Goal: Task Accomplishment & Management: Use online tool/utility

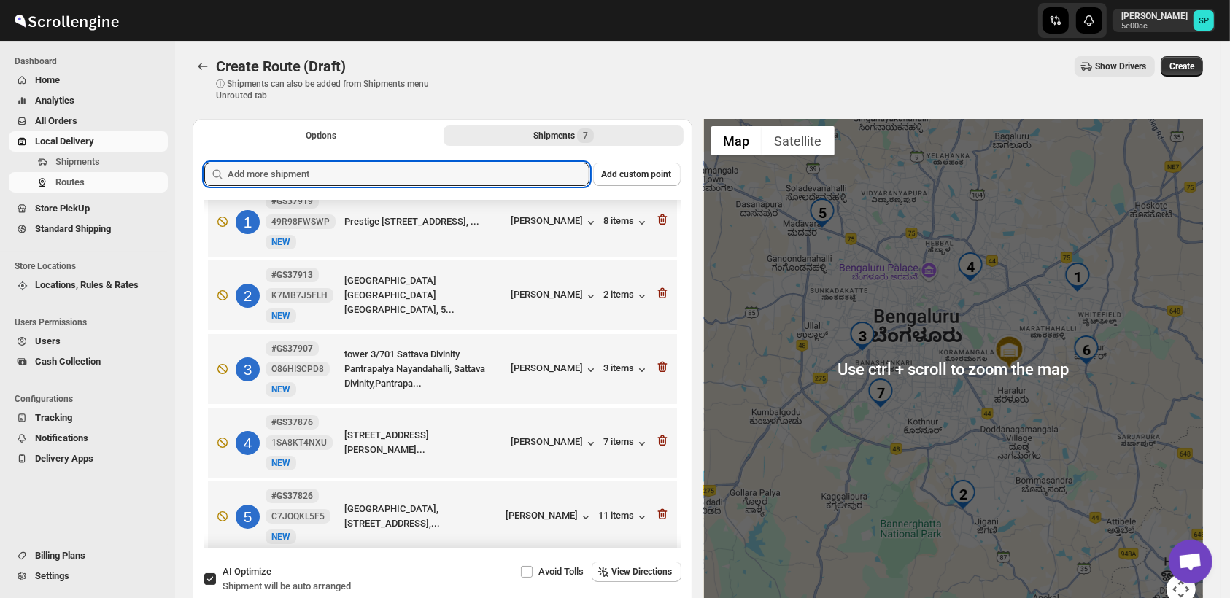
scroll to position [1, 0]
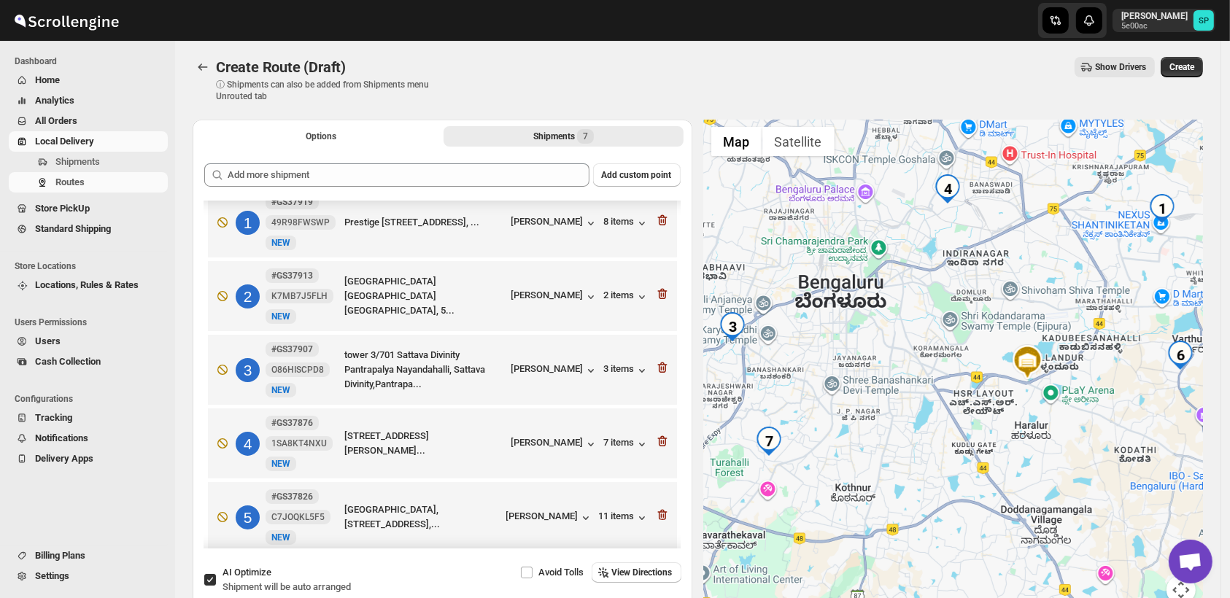
drag, startPoint x: 996, startPoint y: 450, endPoint x: 1078, endPoint y: 270, distance: 197.9
click at [1089, 262] on div at bounding box center [954, 371] width 500 height 503
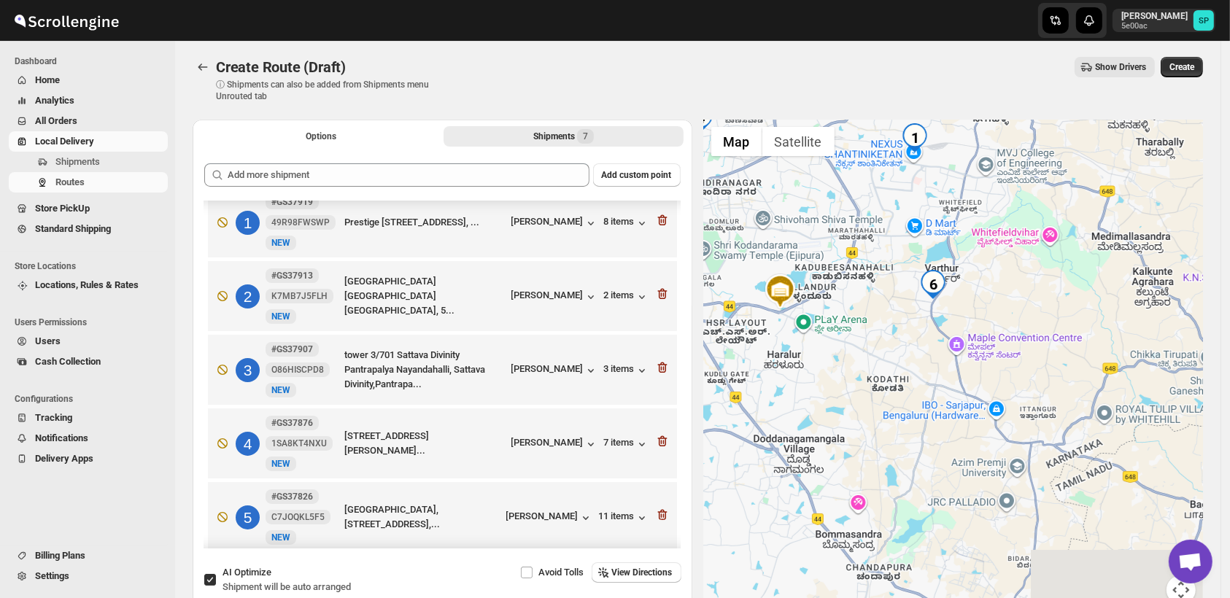
drag, startPoint x: 911, startPoint y: 388, endPoint x: 872, endPoint y: 390, distance: 39.4
click at [872, 390] on div at bounding box center [954, 371] width 500 height 503
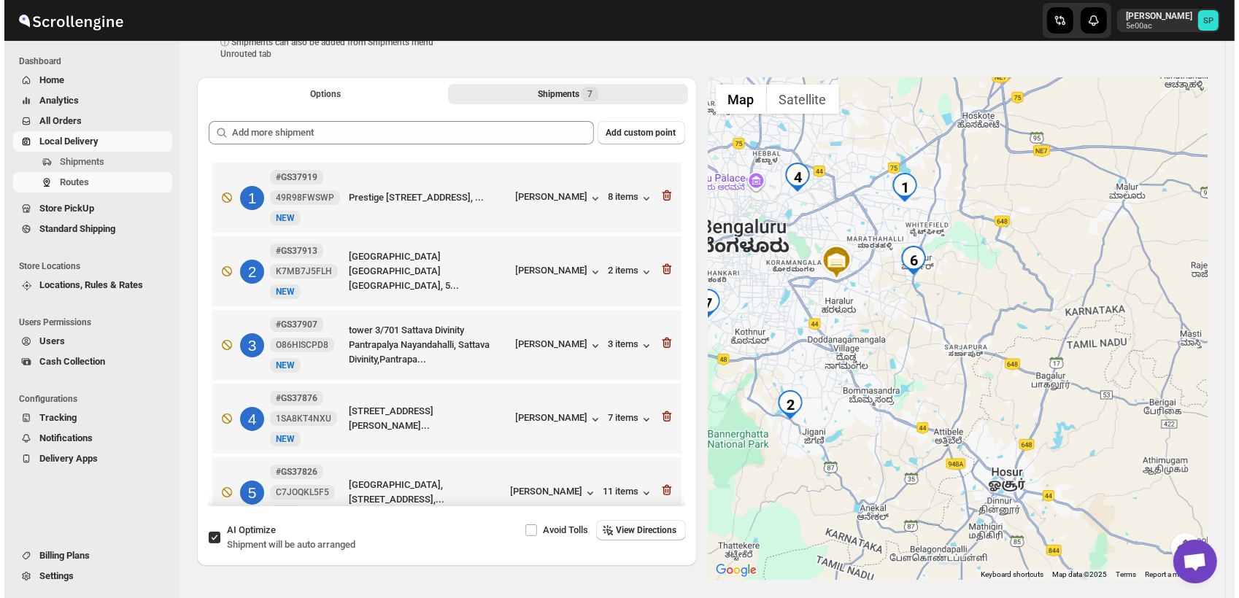
scroll to position [0, 0]
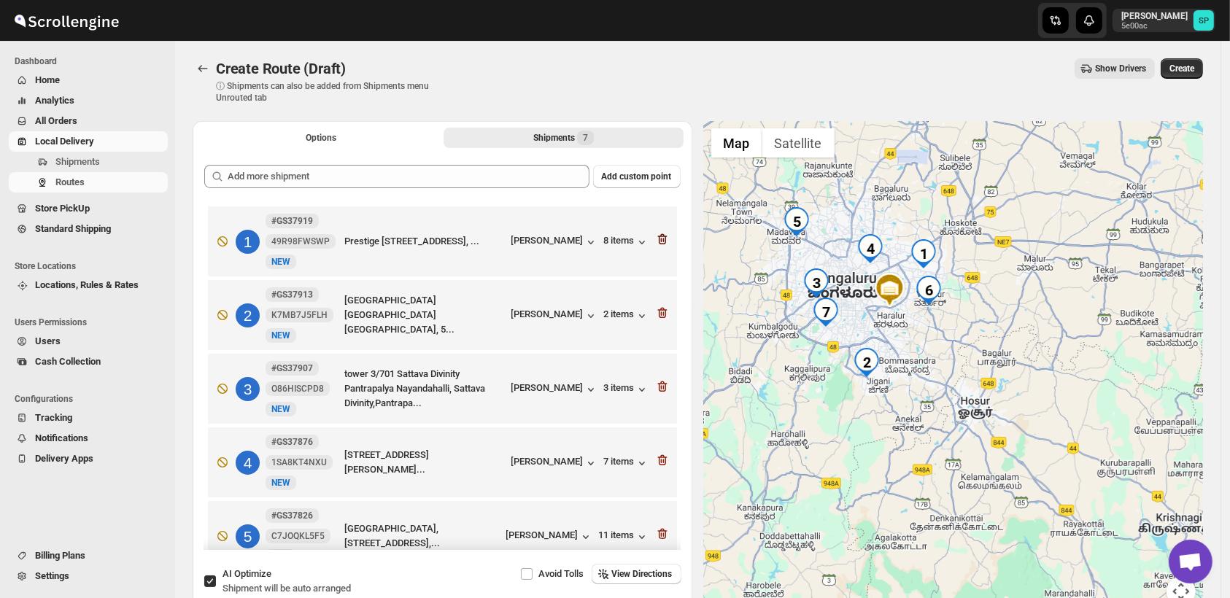
click at [655, 236] on icon "button" at bounding box center [662, 239] width 15 height 15
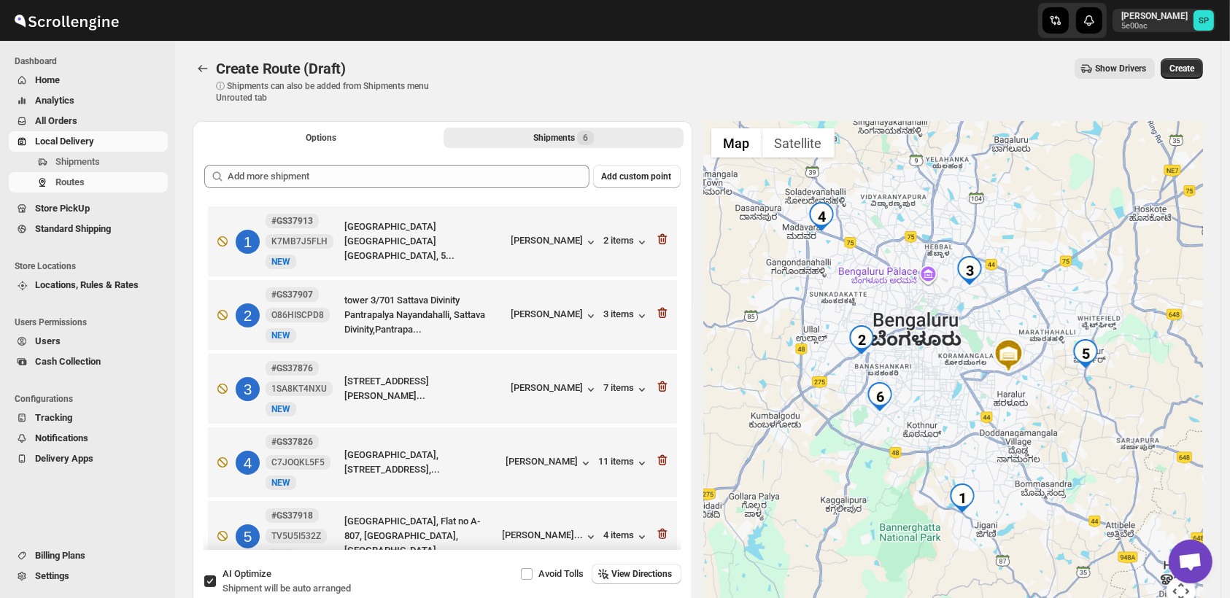
click at [655, 236] on icon "button" at bounding box center [662, 239] width 15 height 15
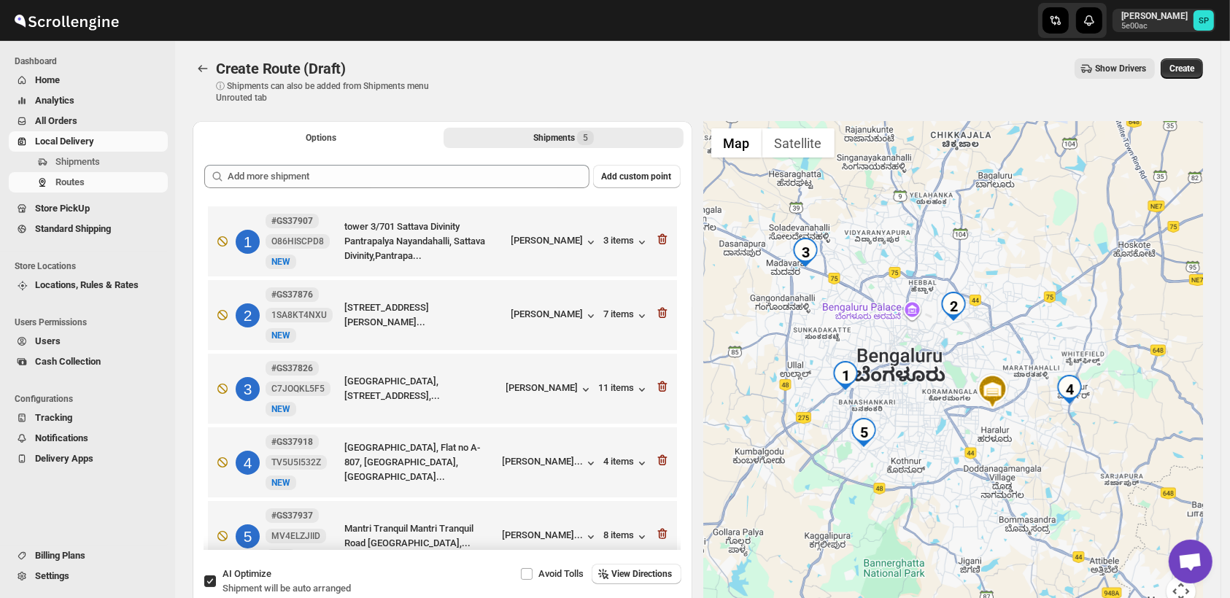
click at [655, 236] on icon "button" at bounding box center [662, 239] width 15 height 15
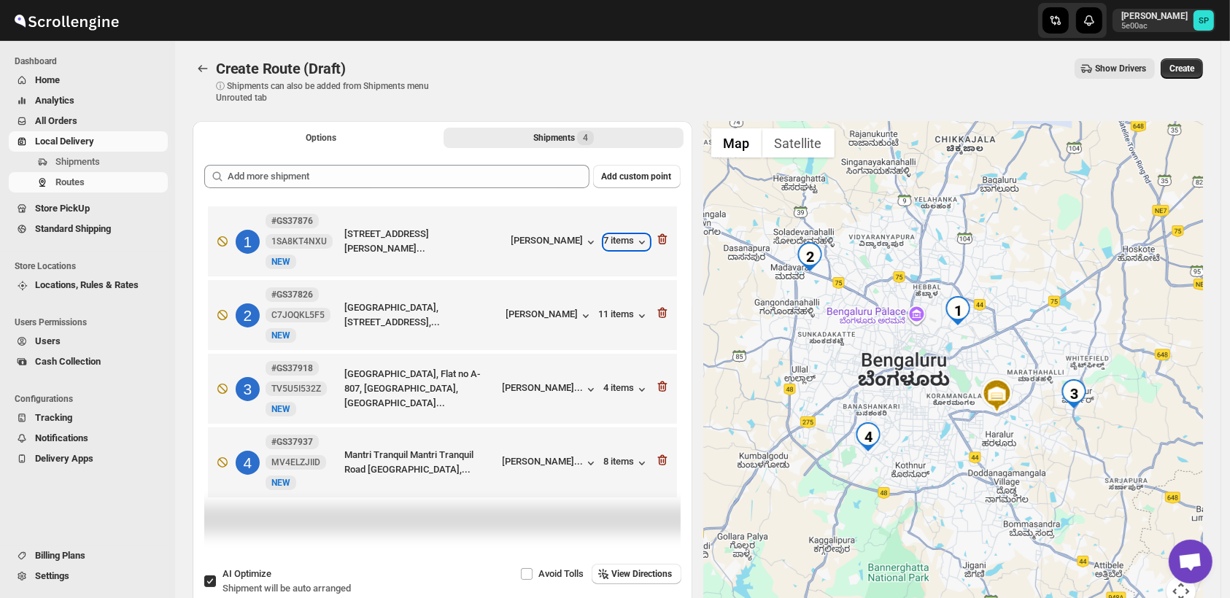
click at [649, 236] on icon "button" at bounding box center [642, 242] width 15 height 15
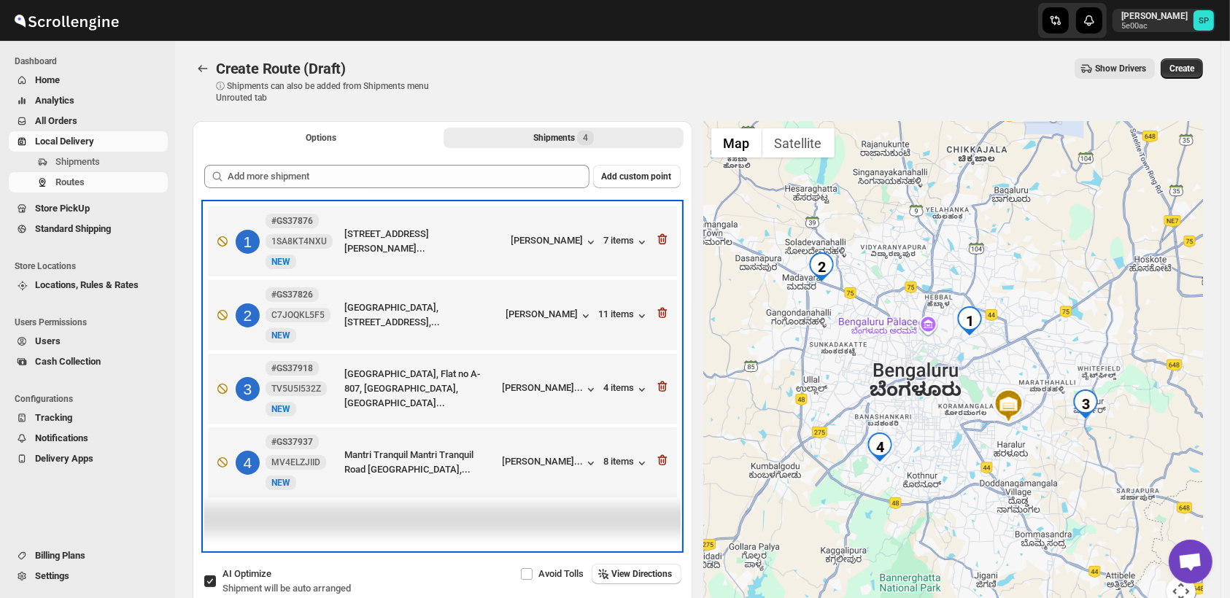
click at [665, 231] on div "1 #GS37876 1SA8KT4NXU [STREET_ADDRESS][PERSON_NAME]... [PERSON_NAME] Ip 7 items" at bounding box center [439, 238] width 460 height 61
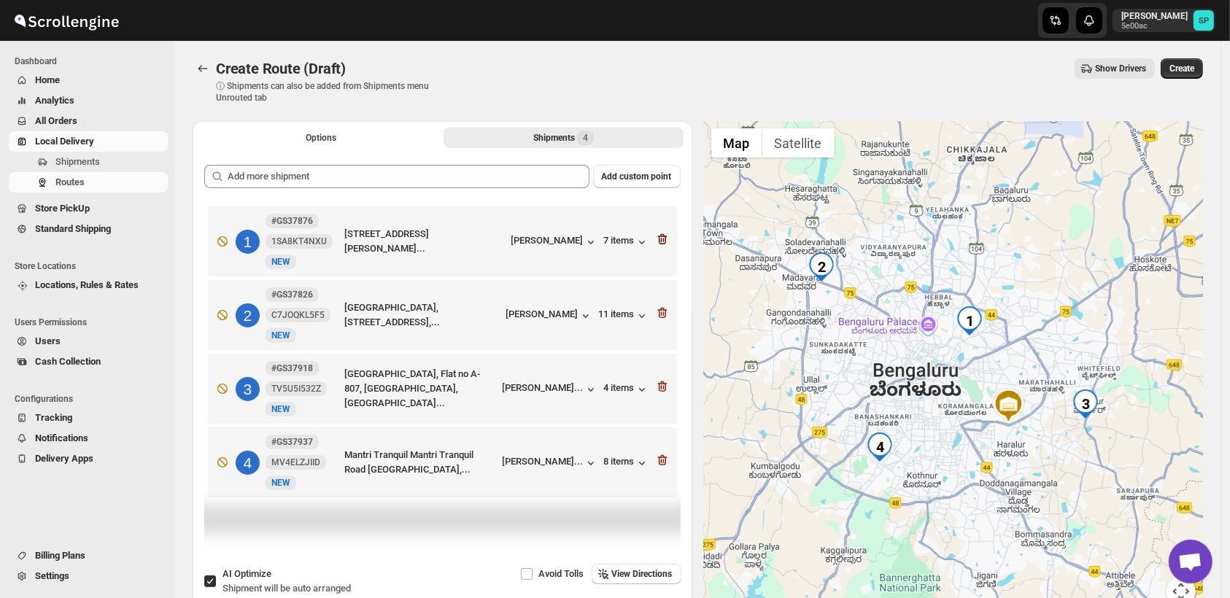
click at [665, 235] on icon "button" at bounding box center [661, 239] width 9 height 11
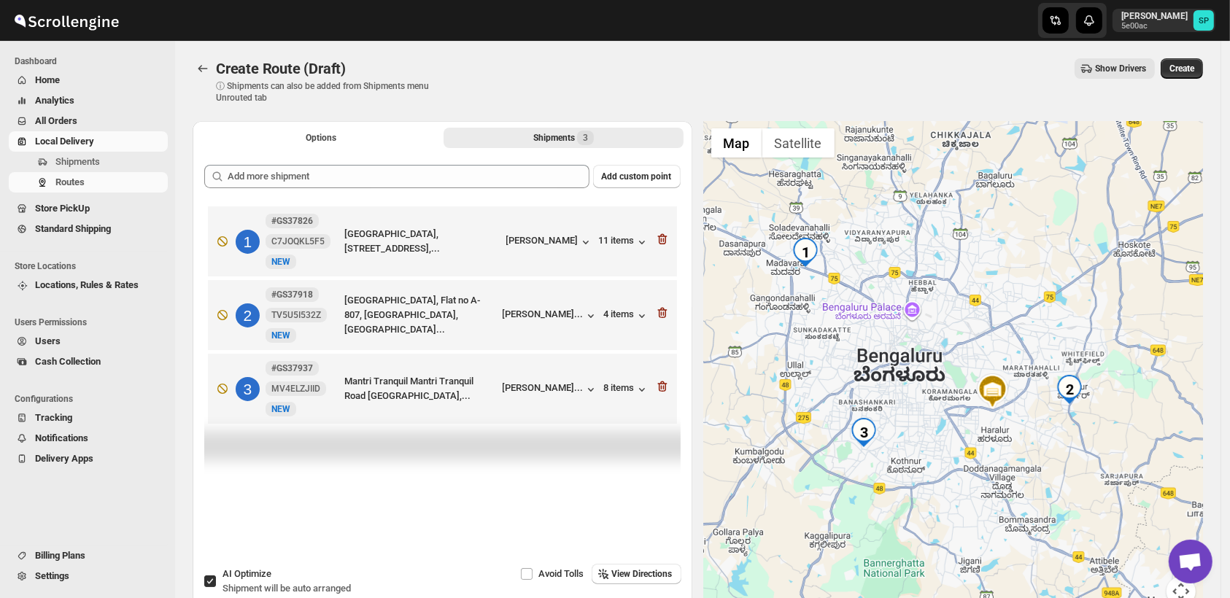
click at [665, 235] on icon "button" at bounding box center [661, 239] width 9 height 11
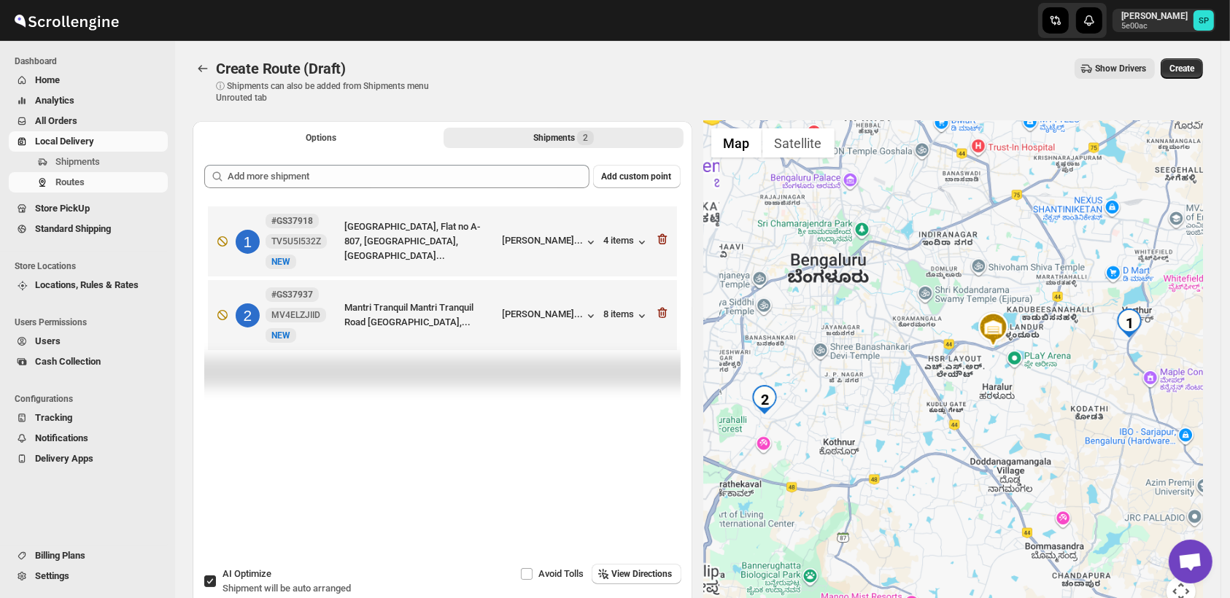
click at [665, 235] on icon "button" at bounding box center [661, 239] width 9 height 11
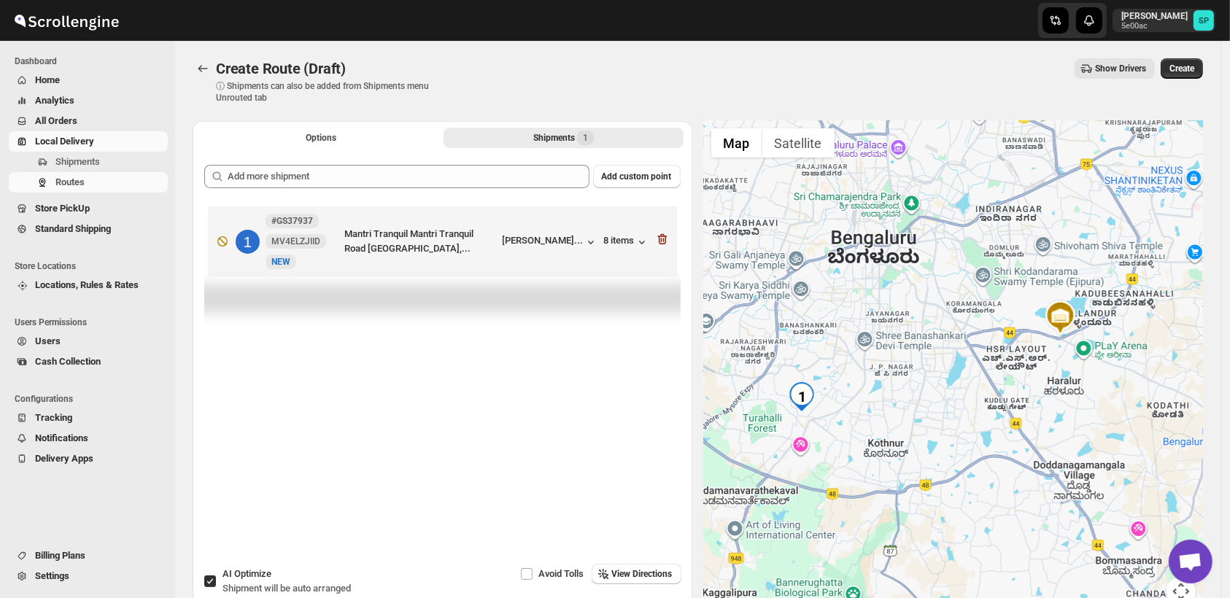
click at [665, 235] on icon "button" at bounding box center [661, 239] width 9 height 11
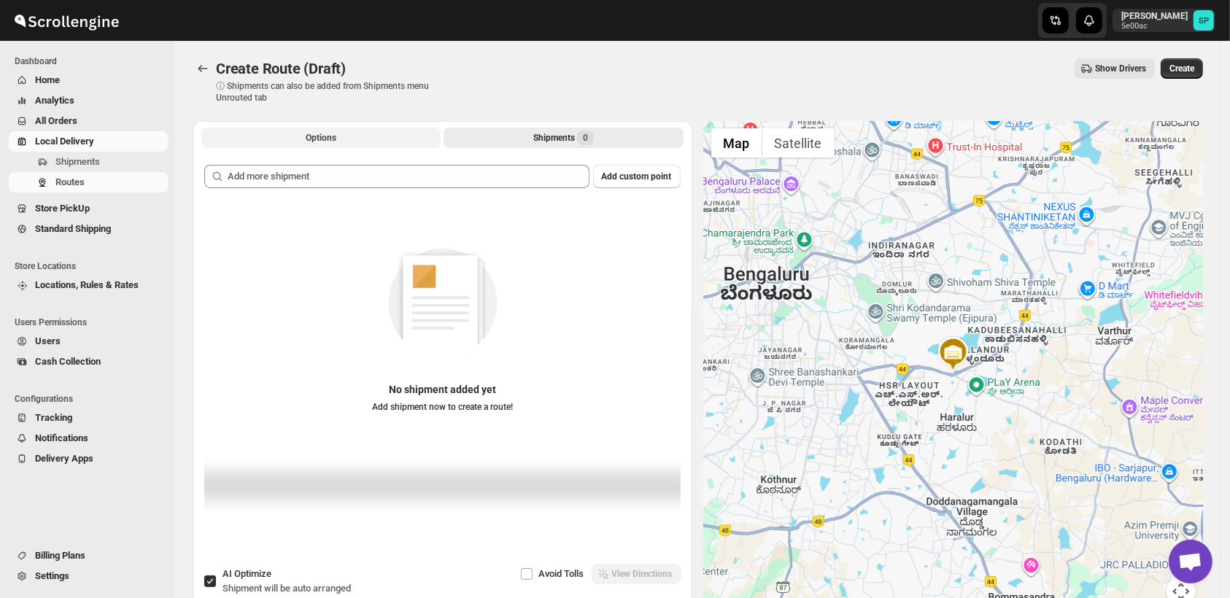
click at [361, 131] on button "Options" at bounding box center [320, 138] width 239 height 20
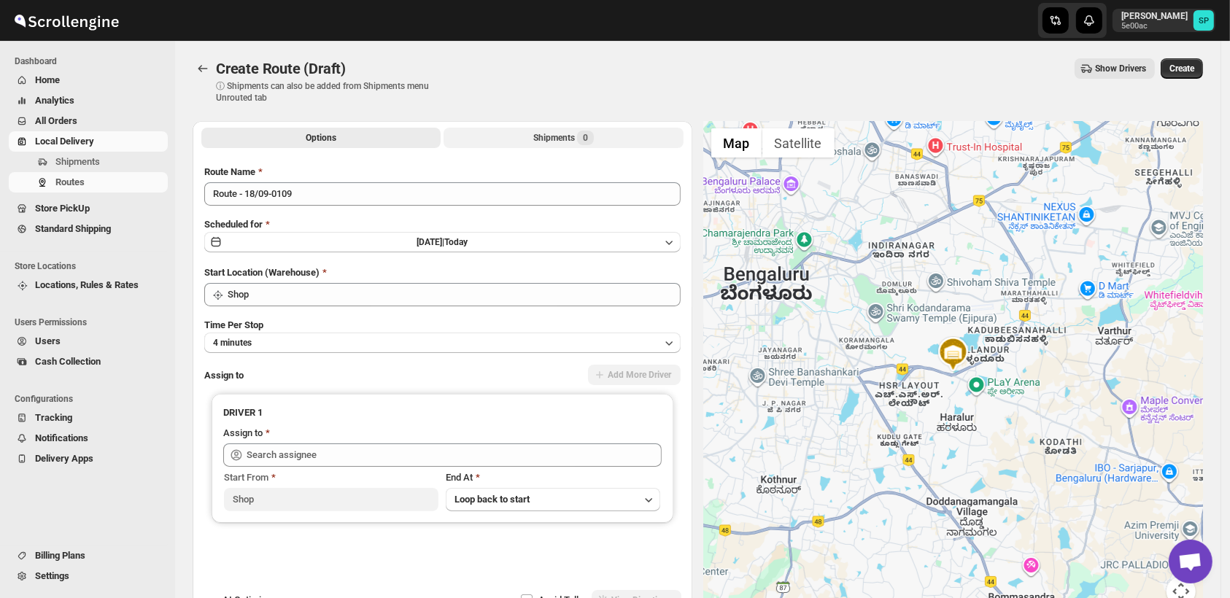
click at [558, 139] on div "Shipments 0" at bounding box center [563, 138] width 61 height 15
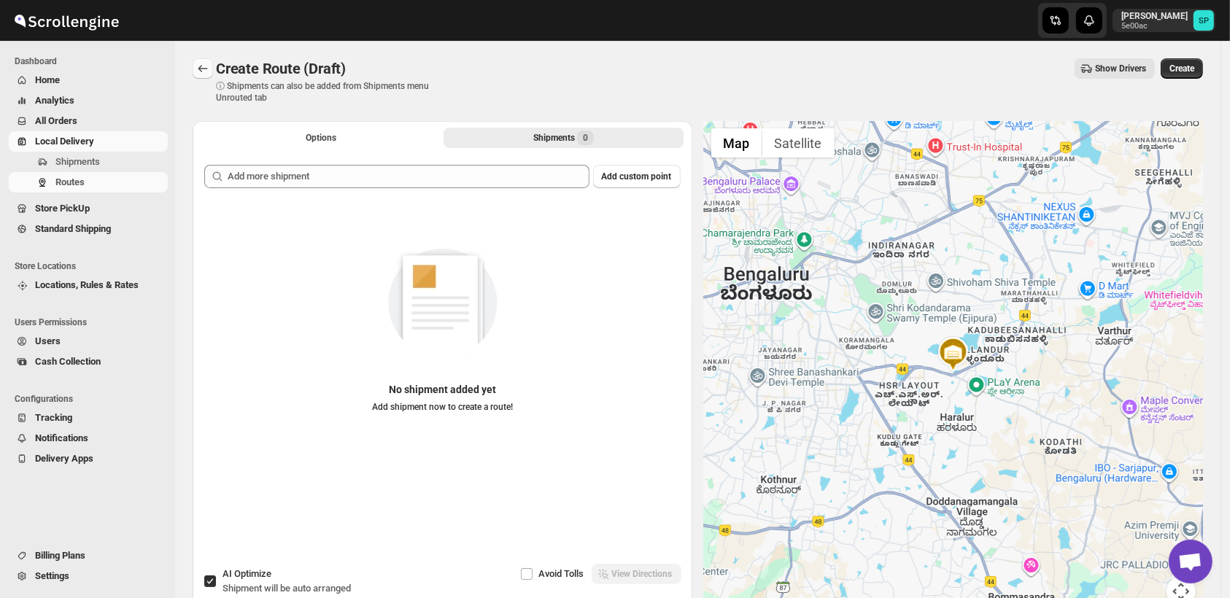
click at [193, 69] on button "Routes" at bounding box center [203, 68] width 20 height 20
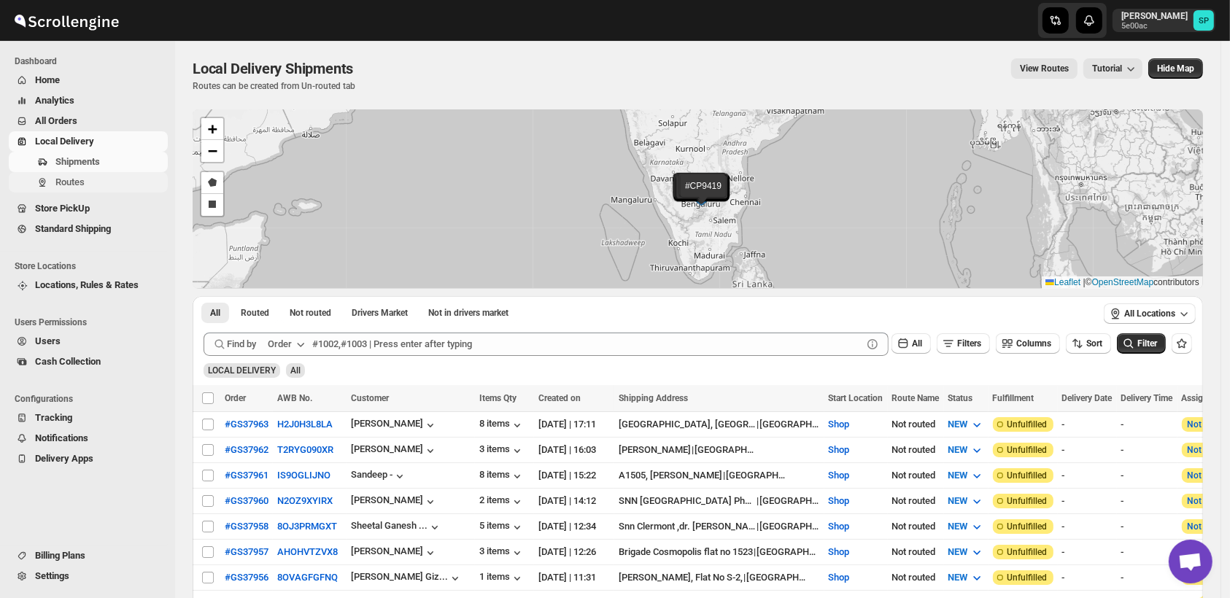
click at [91, 182] on span "Routes" at bounding box center [109, 182] width 109 height 15
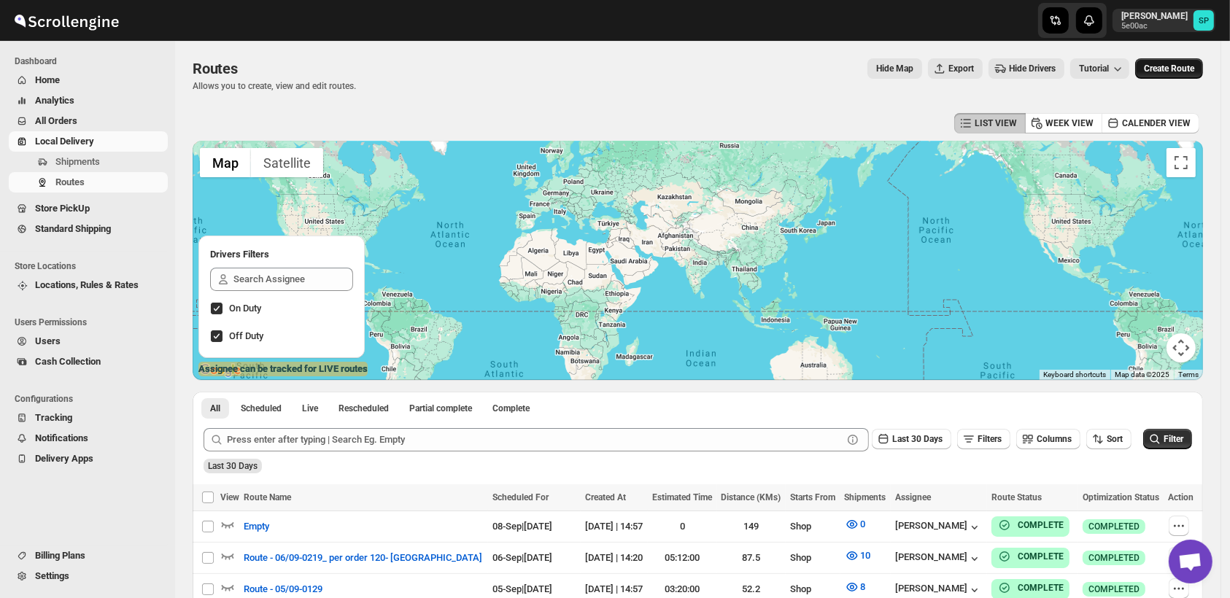
click at [1176, 67] on span "Create Route" at bounding box center [1169, 69] width 50 height 12
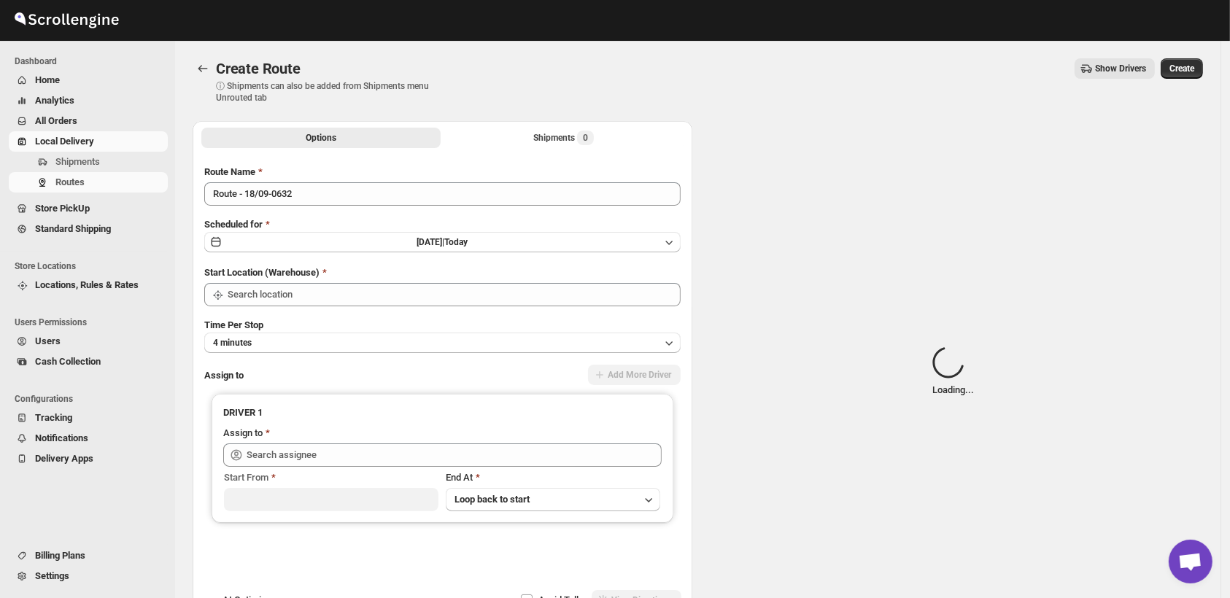
type input "Shop"
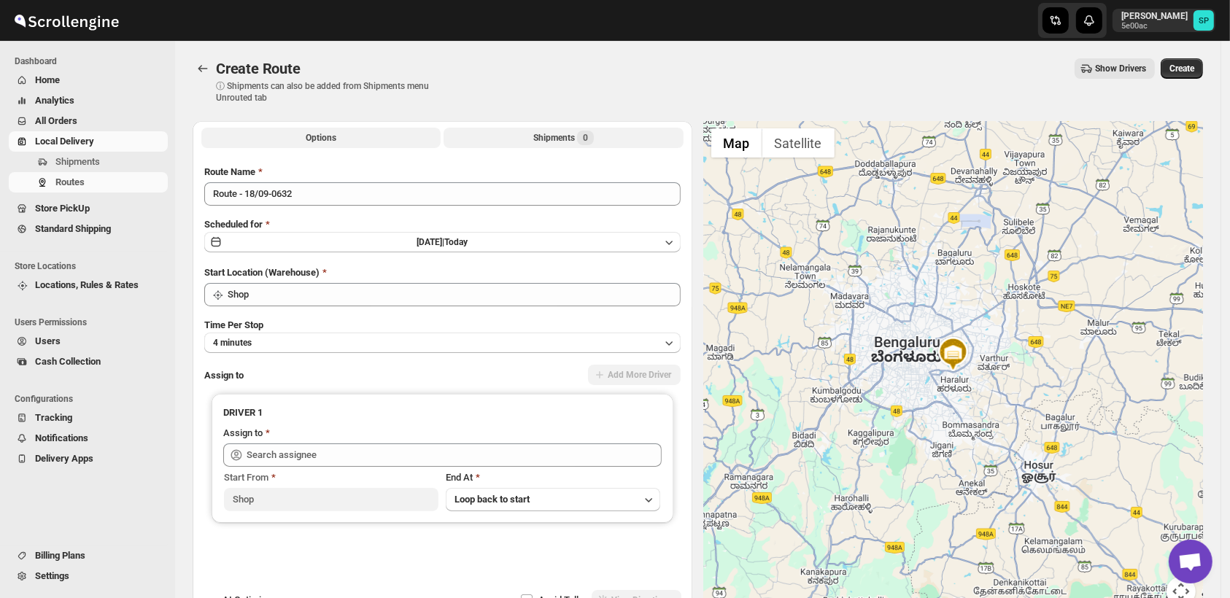
click at [574, 136] on div "Shipments 0" at bounding box center [563, 138] width 61 height 15
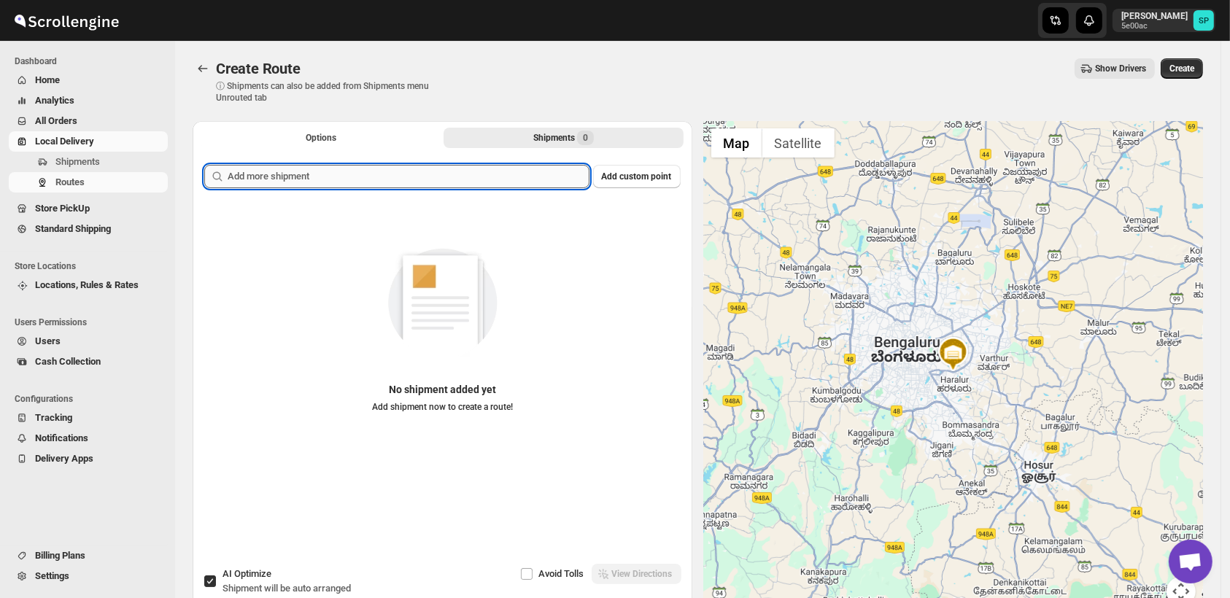
click at [432, 175] on input "text" at bounding box center [409, 176] width 362 height 23
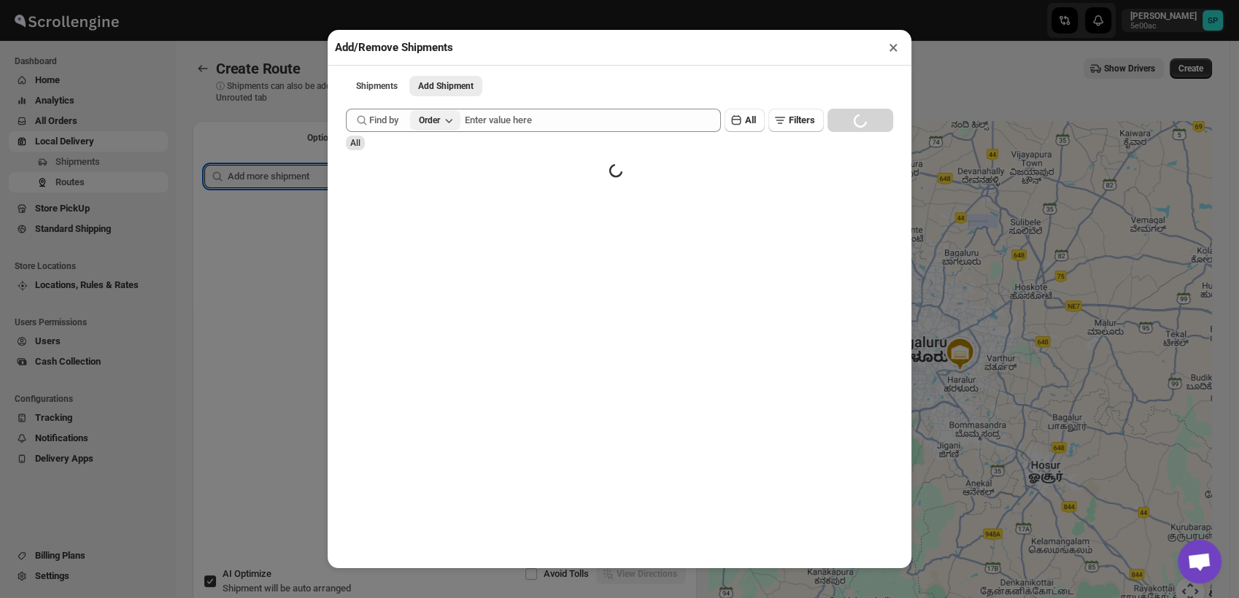
click at [433, 126] on div "Order" at bounding box center [429, 121] width 21 height 12
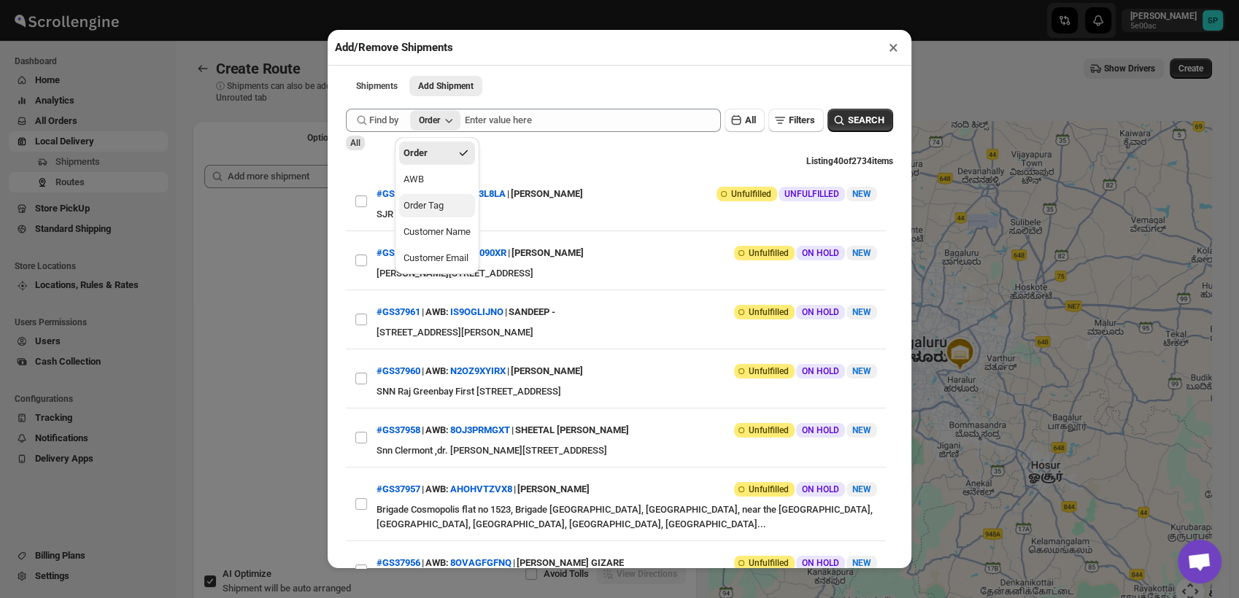
click at [436, 206] on div "Order Tag" at bounding box center [424, 205] width 40 height 15
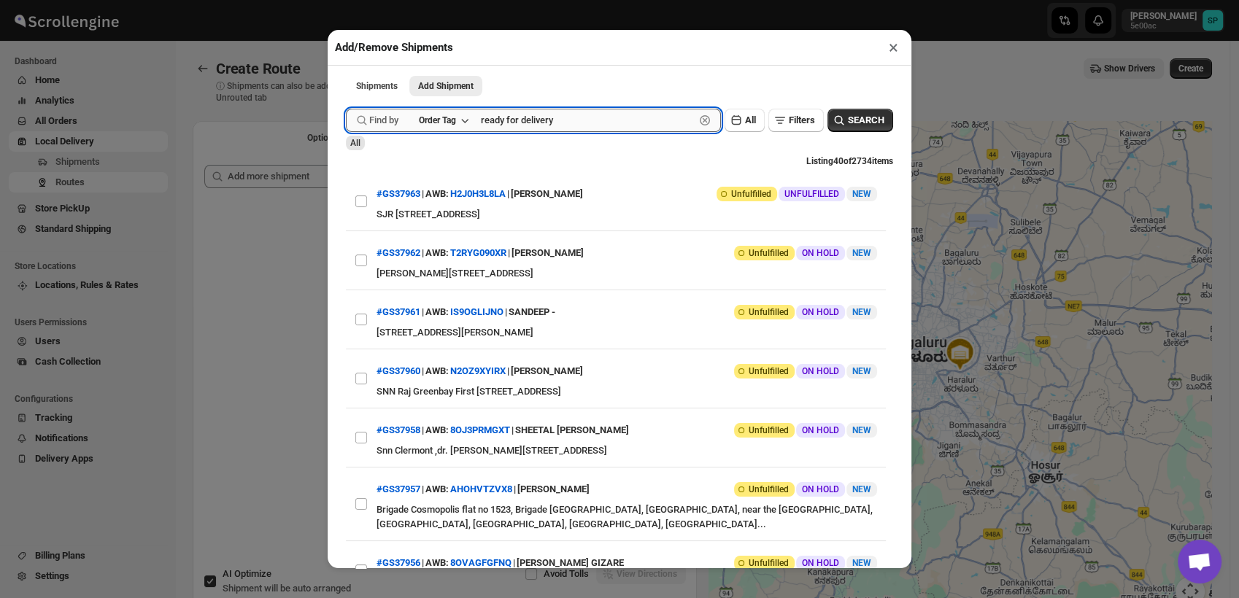
type input "ready for delivery"
click at [346, 0] on button "Submit" at bounding box center [367, 7] width 42 height 15
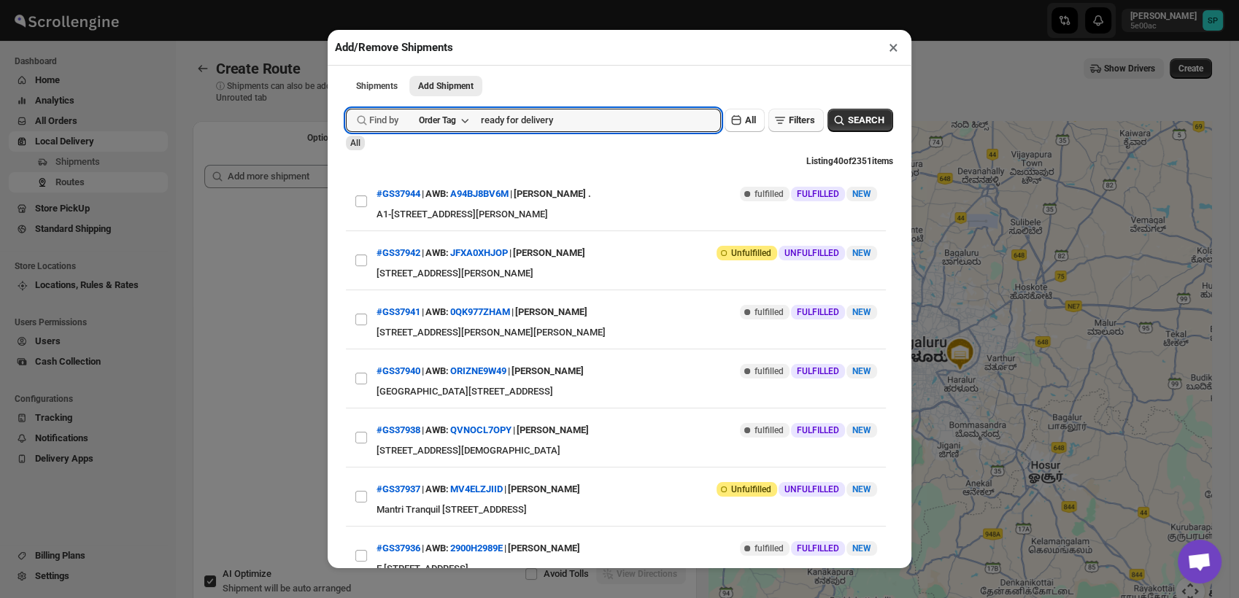
click at [773, 125] on icon "button" at bounding box center [780, 120] width 15 height 15
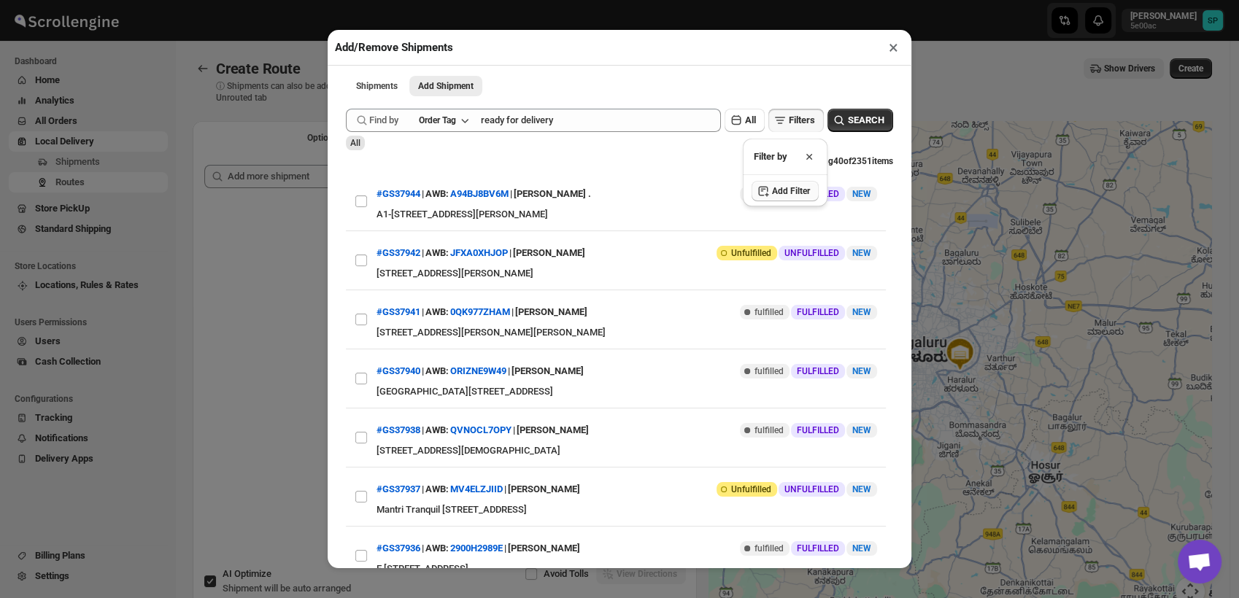
click at [774, 192] on span "Add Filter" at bounding box center [791, 191] width 38 height 12
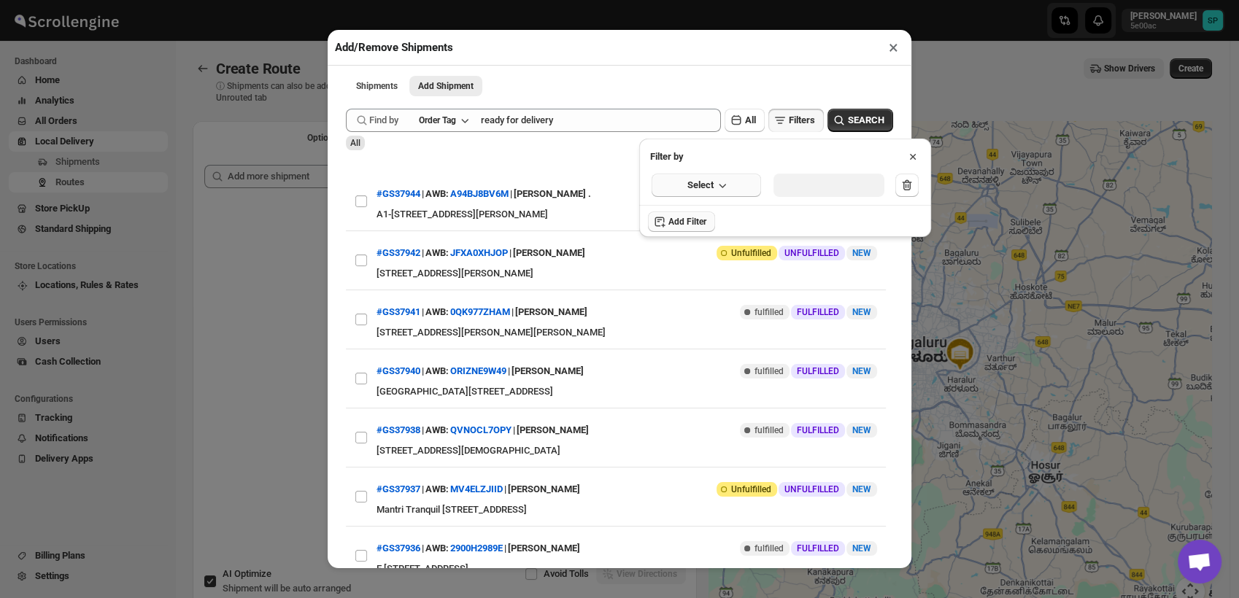
click at [705, 181] on span "Select" at bounding box center [700, 185] width 26 height 15
click at [700, 294] on div "Shipment Status" at bounding box center [694, 295] width 69 height 15
click at [713, 184] on span "Shipment Status" at bounding box center [705, 185] width 69 height 15
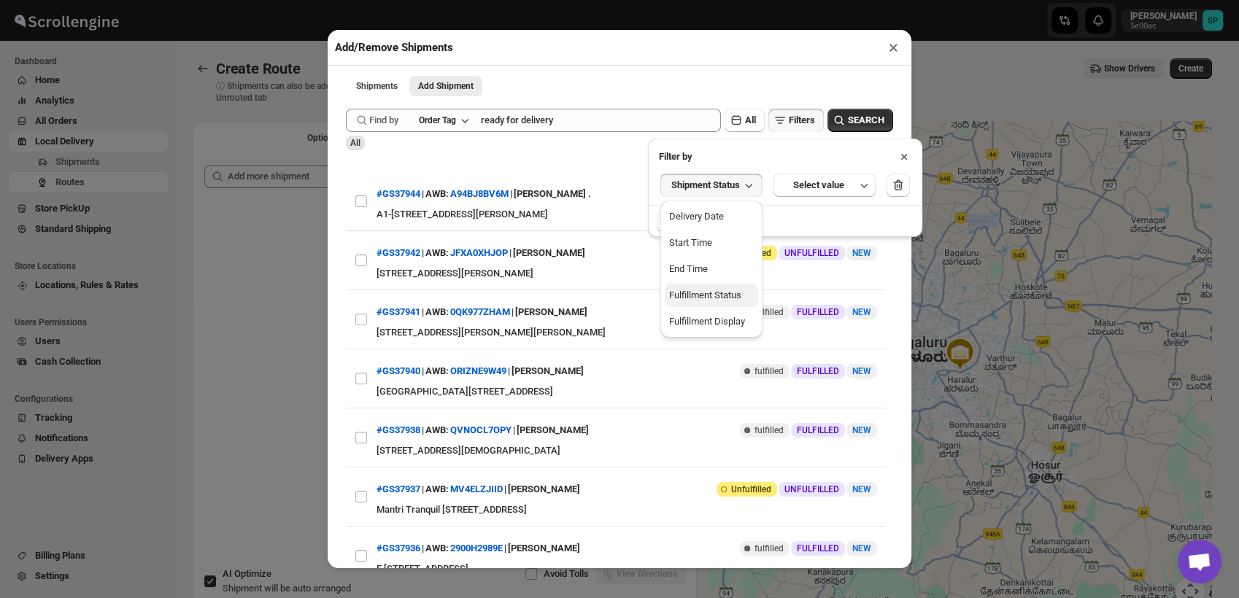
click at [706, 295] on div "Fulfillment Status" at bounding box center [705, 295] width 72 height 15
click at [815, 190] on div "Select value" at bounding box center [817, 185] width 73 height 15
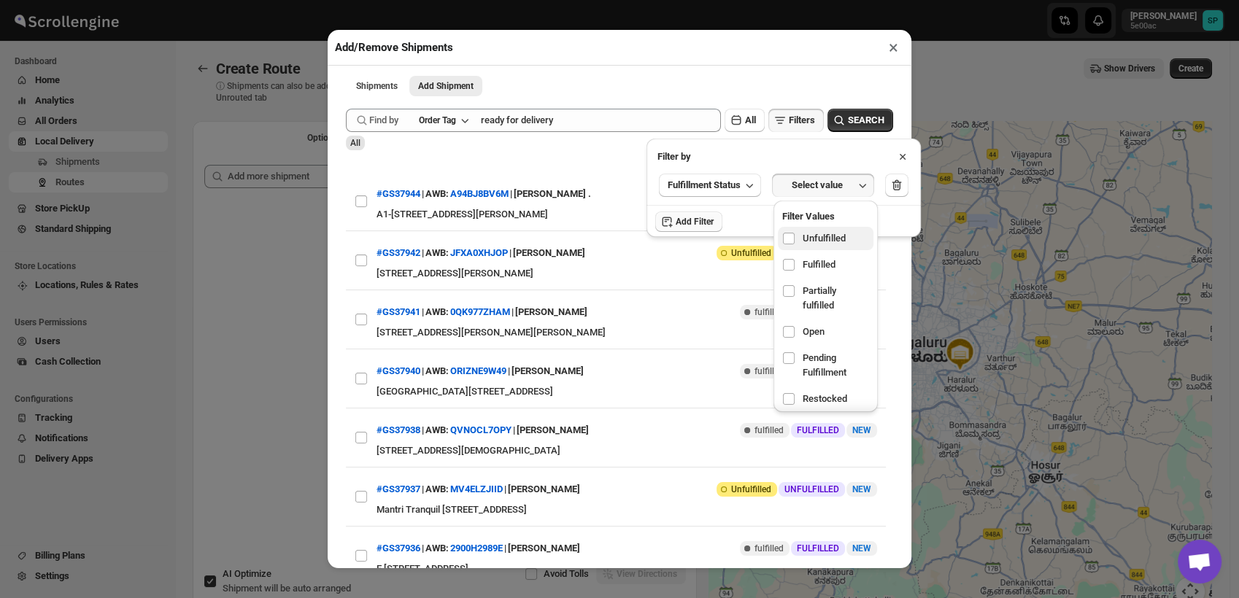
click at [814, 241] on span "Unfulfilled" at bounding box center [824, 238] width 43 height 15
click at [795, 241] on input "checkbox" at bounding box center [789, 239] width 12 height 12
checkbox input "true"
click at [848, 123] on span "SEARCH" at bounding box center [866, 120] width 36 height 15
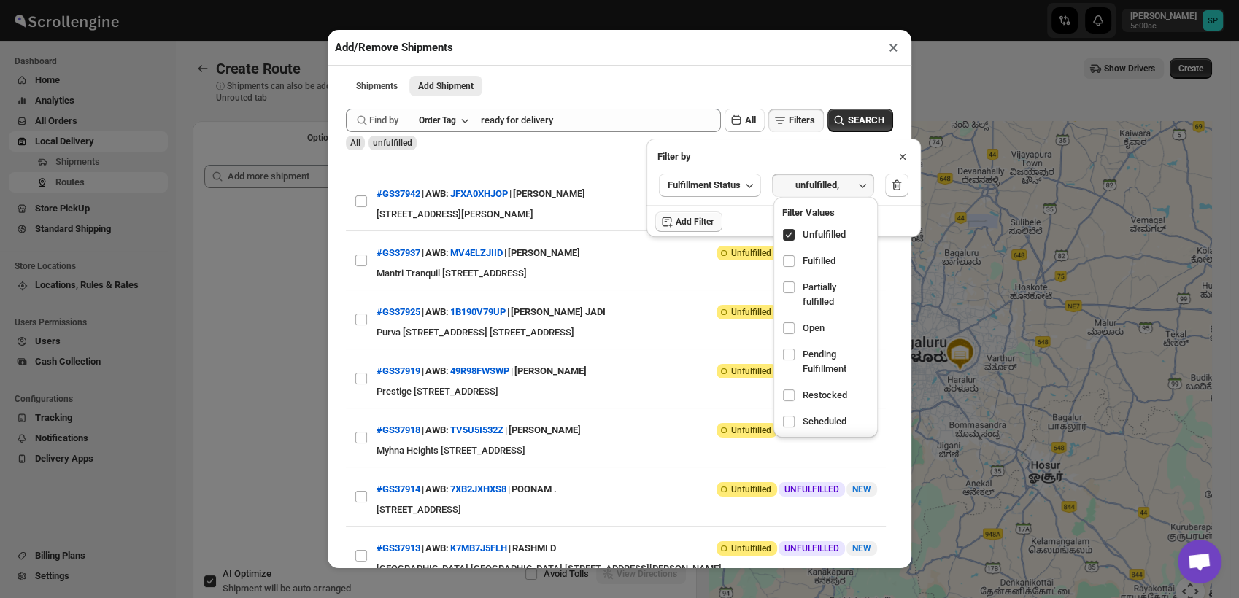
click at [563, 150] on div "All unfulfilled" at bounding box center [619, 143] width 547 height 15
click at [906, 155] on icon at bounding box center [902, 157] width 15 height 15
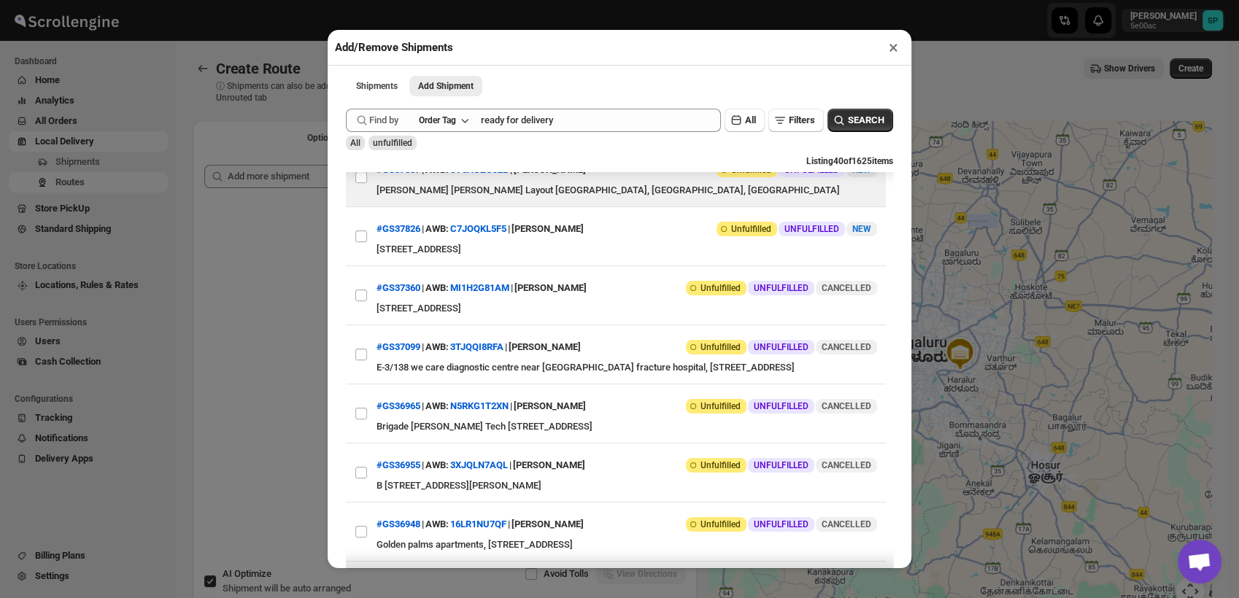
scroll to position [486, 0]
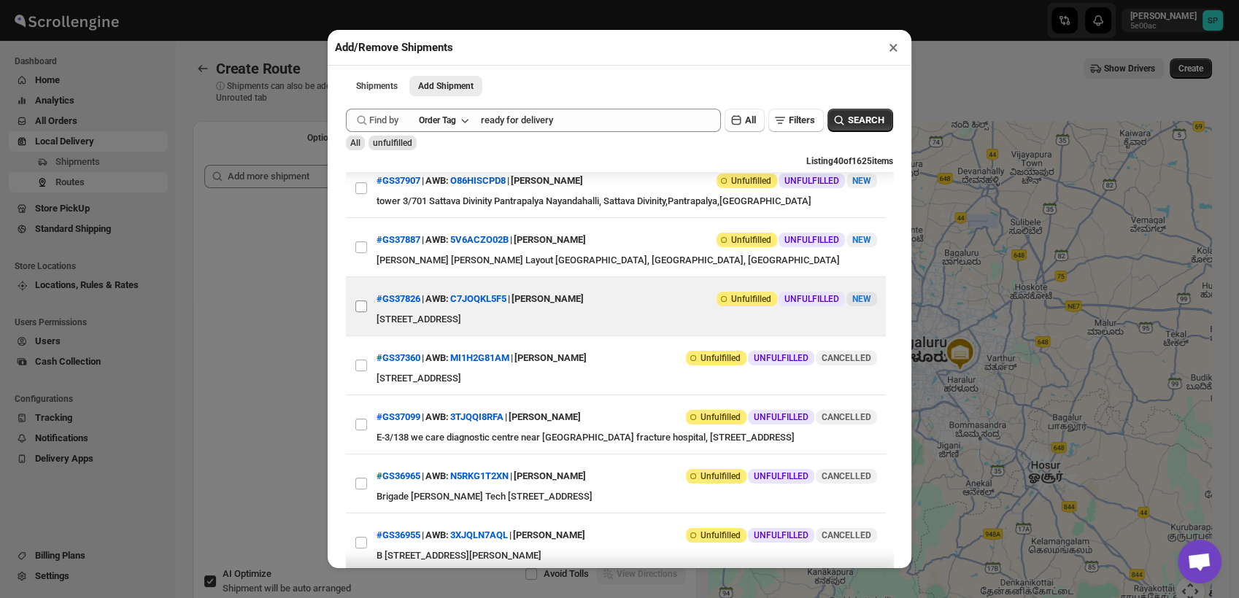
click at [364, 312] on input "View details for 68c5201d8f29d9ce0bed983f" at bounding box center [361, 307] width 12 height 12
checkbox input "true"
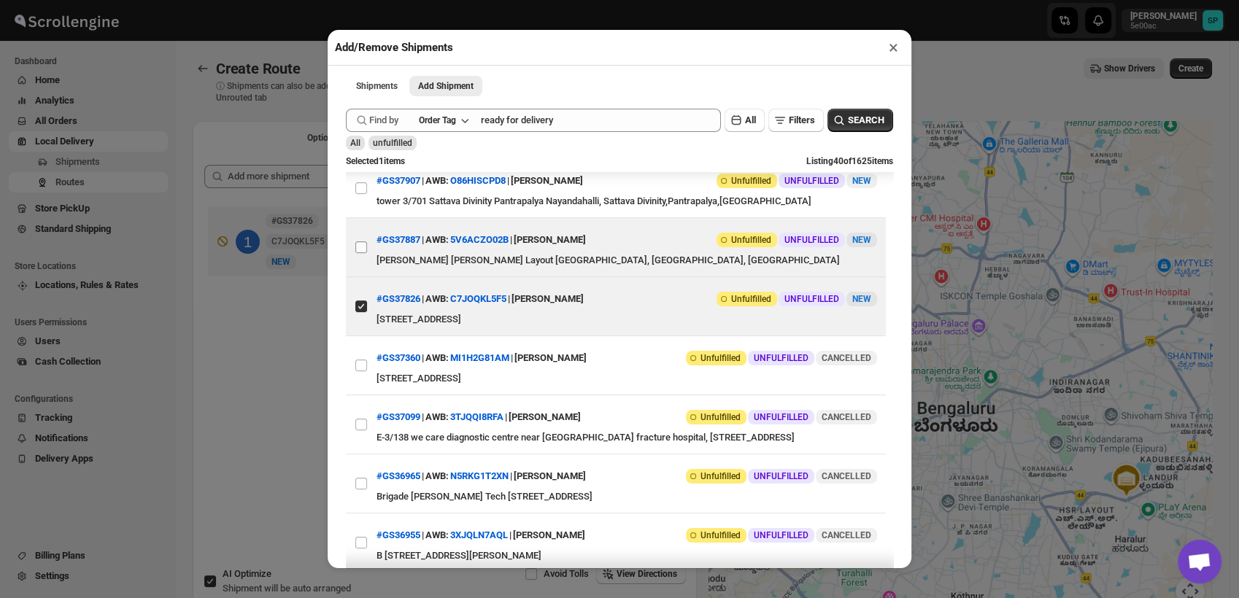
click at [362, 253] on input "View details for 68c7f5368f29d9ce0bedbb9b" at bounding box center [361, 248] width 12 height 12
checkbox input "true"
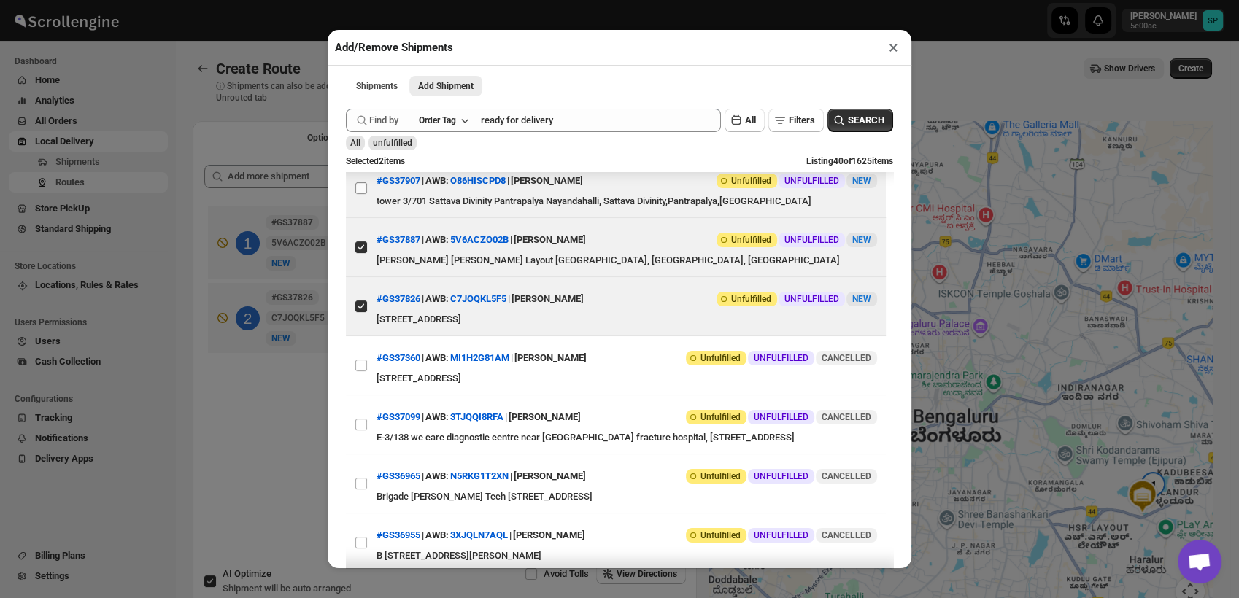
click at [366, 194] on input "View details for 68c84cf18f29d9ce0bedc2be" at bounding box center [361, 188] width 12 height 12
checkbox input "true"
click at [363, 135] on input "View details for 68c8d9028f29d9ce0bedcade" at bounding box center [361, 129] width 12 height 12
checkbox input "true"
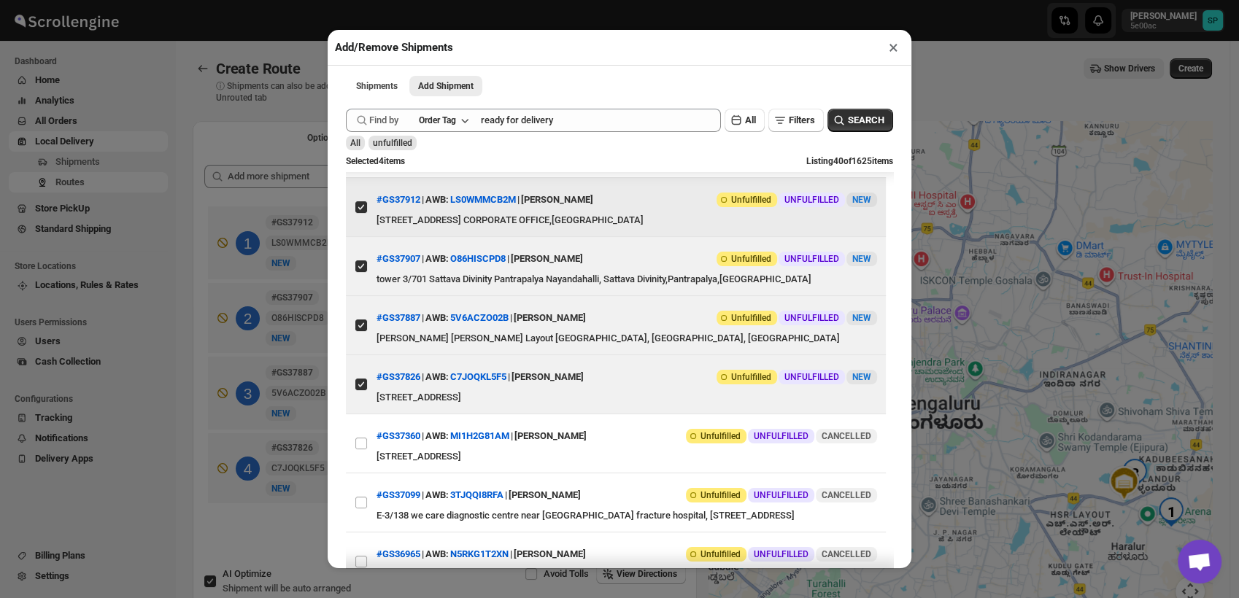
scroll to position [324, 0]
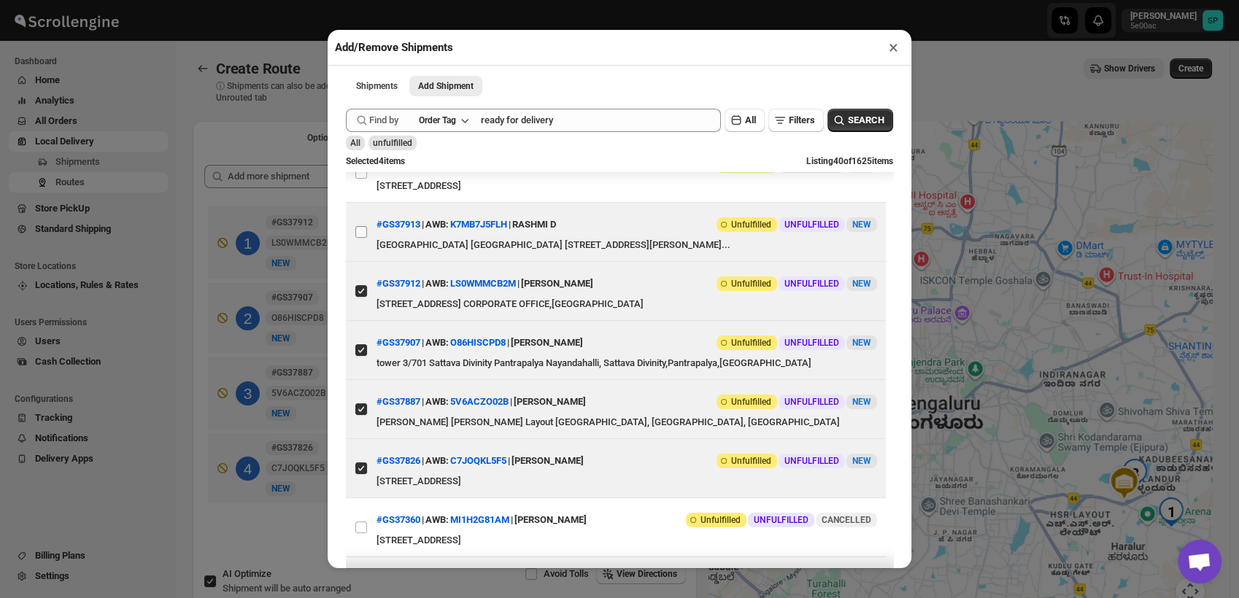
click at [363, 238] on input "View details for 68c8dd548f29d9ce0bedcb20" at bounding box center [361, 232] width 12 height 12
checkbox input "true"
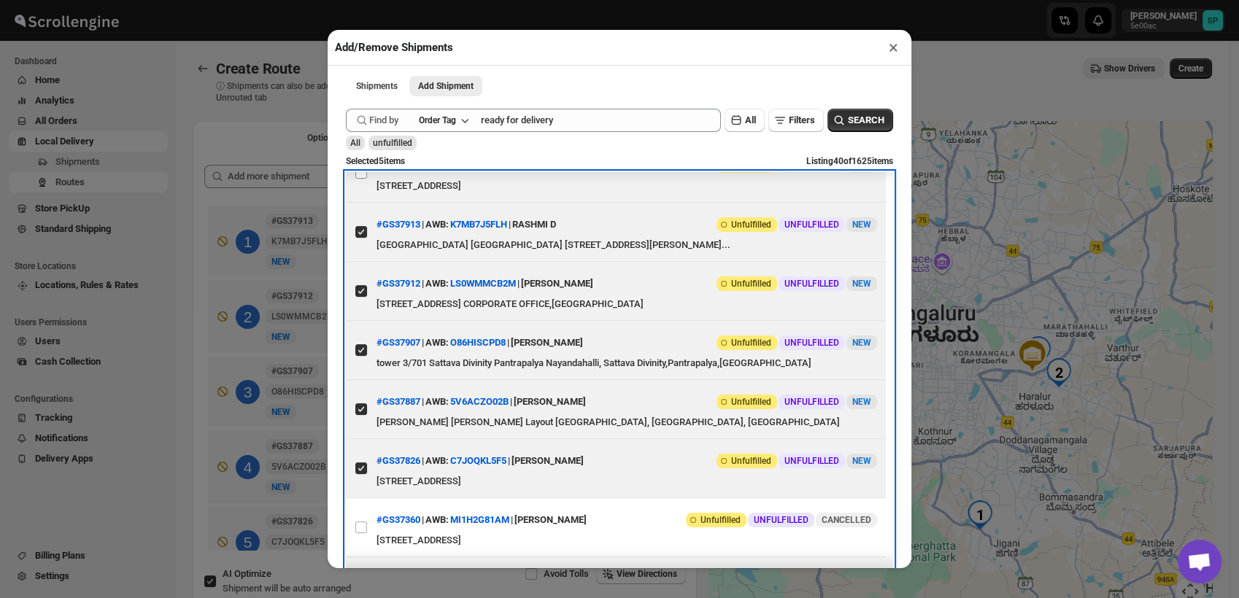
click at [369, 198] on label "View details for 68c8e01a8f29d9ce0bedcb4a" at bounding box center [361, 173] width 31 height 58
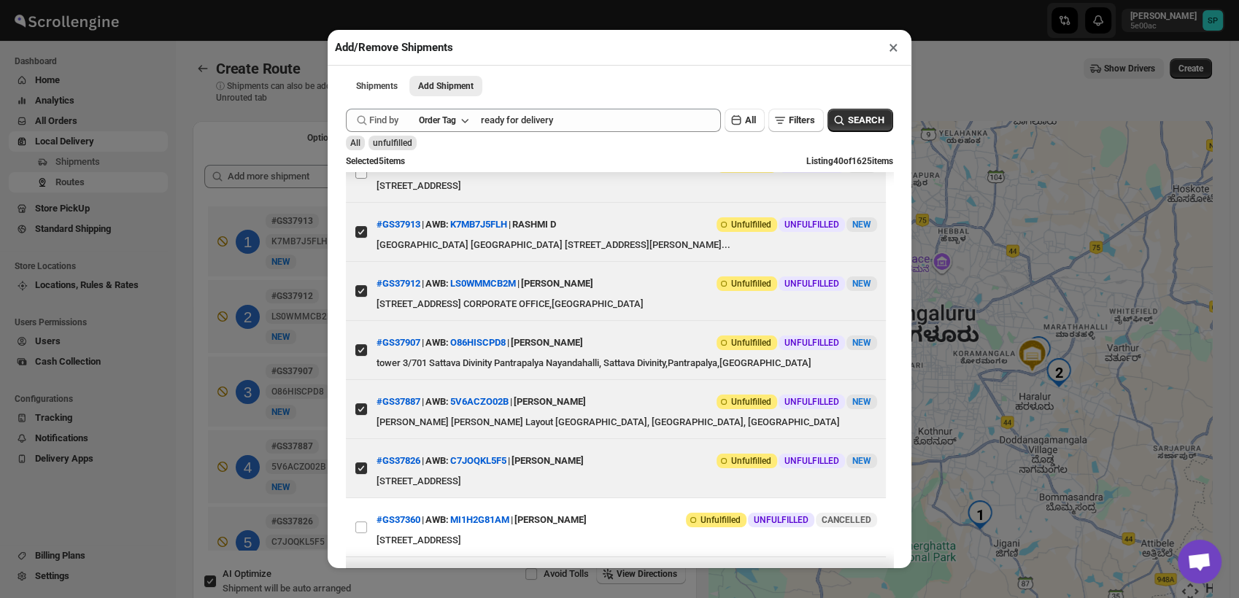
click at [367, 179] on input "View details for 68c8e01a8f29d9ce0bedcb4a" at bounding box center [361, 173] width 12 height 12
checkbox input "true"
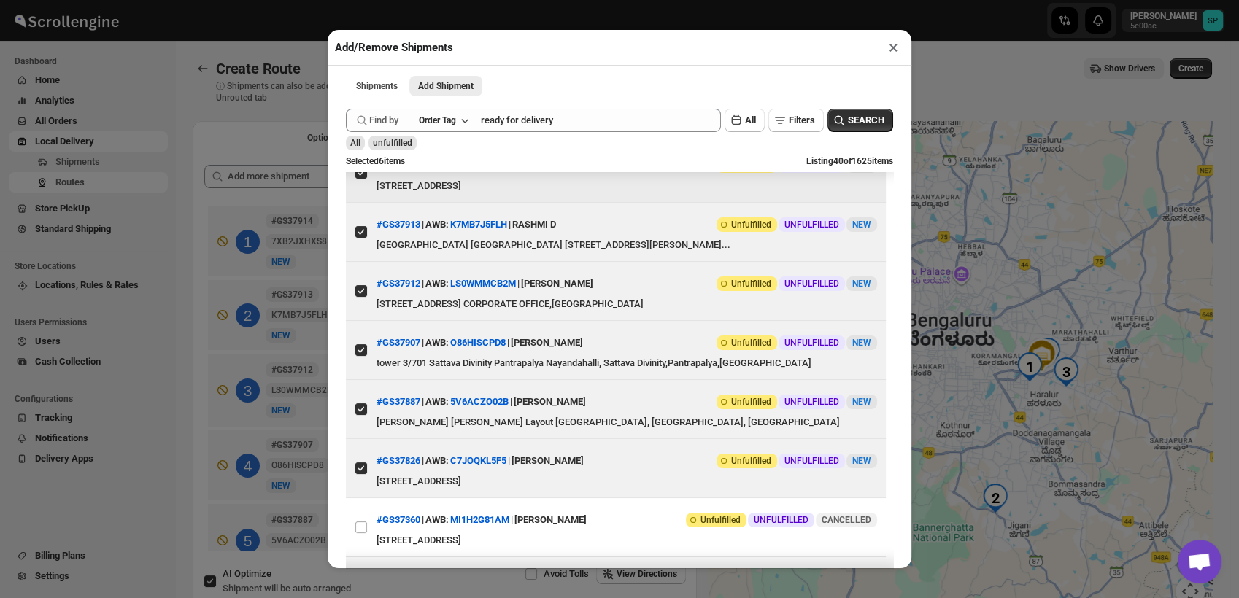
scroll to position [162, 0]
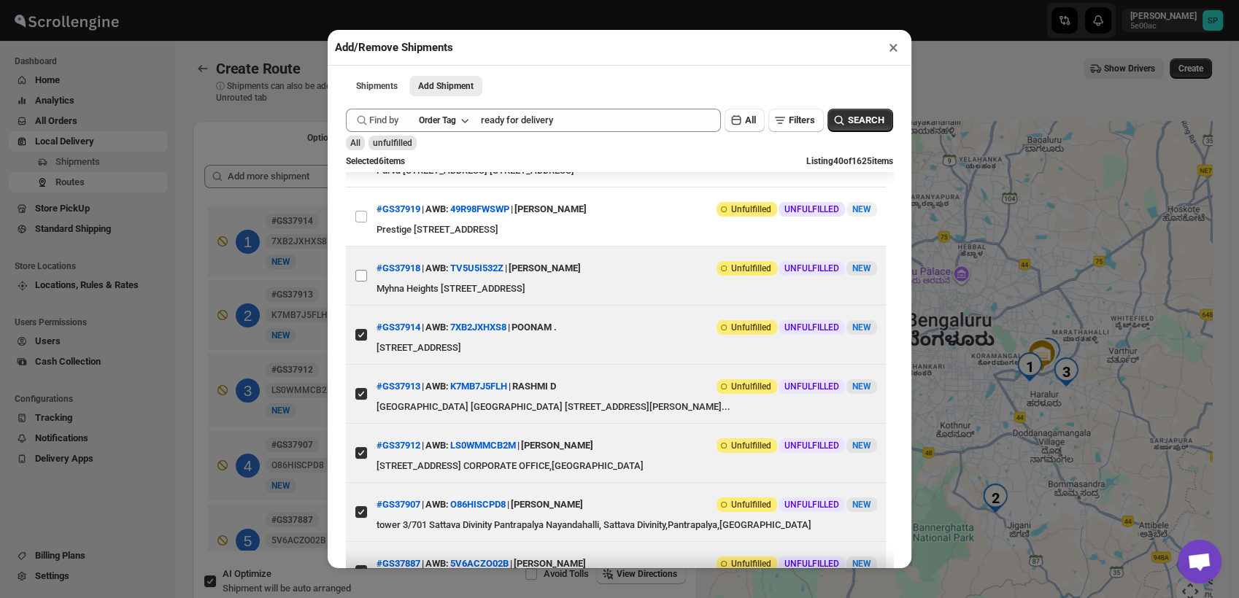
click at [358, 282] on input "View details for 68c8fcc38f29d9ce0bedccc2" at bounding box center [361, 276] width 12 height 12
checkbox input "true"
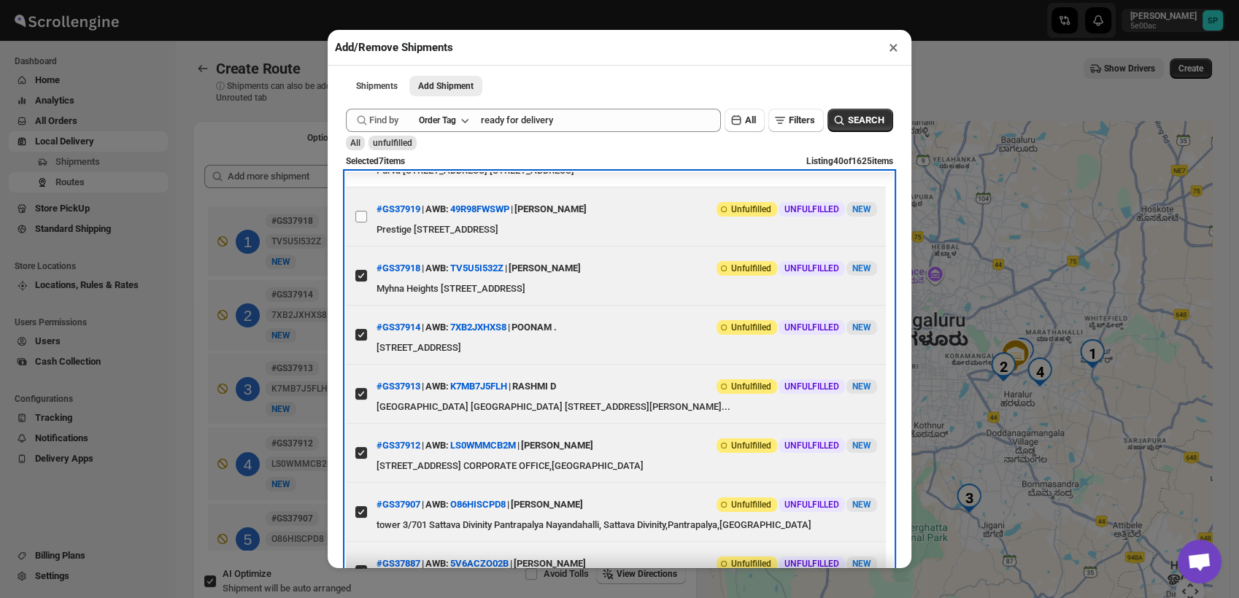
click at [366, 225] on label "View details for 68c91a9a8f29d9ce0bedce44" at bounding box center [361, 217] width 31 height 58
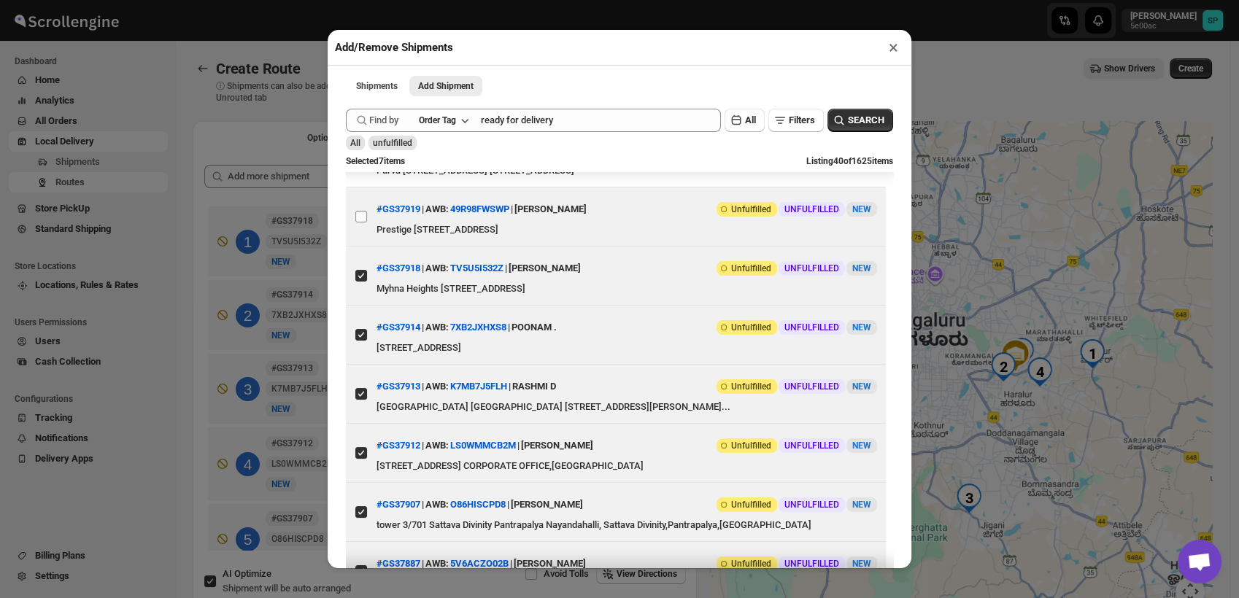
click at [366, 223] on input "View details for 68c91a9a8f29d9ce0bedce44" at bounding box center [361, 217] width 12 height 12
checkbox input "true"
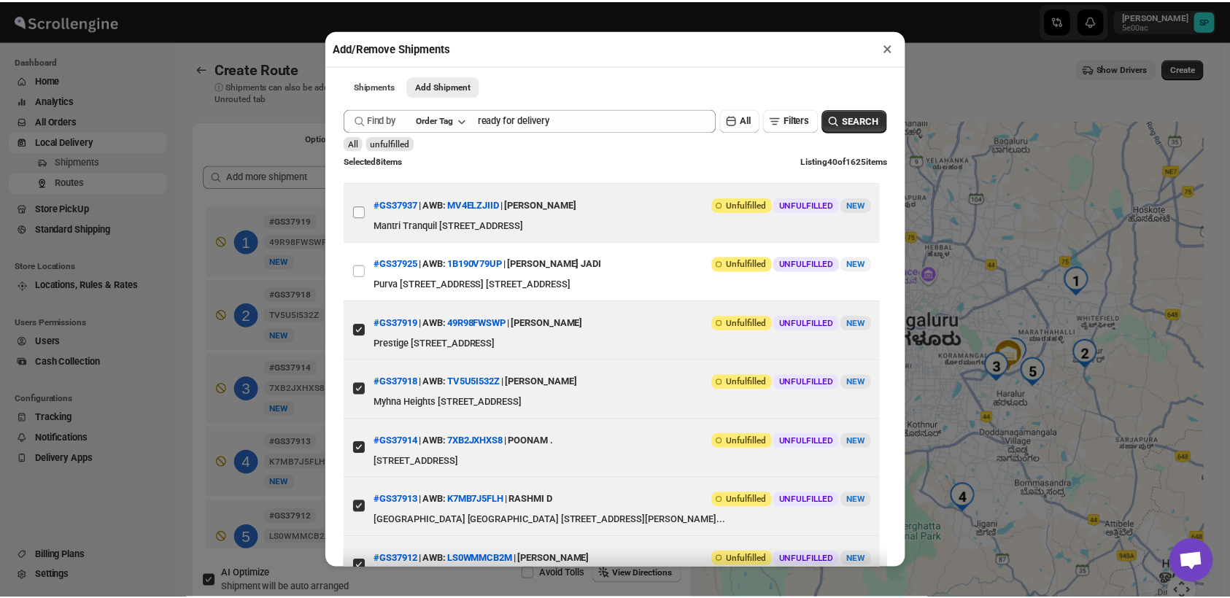
scroll to position [0, 0]
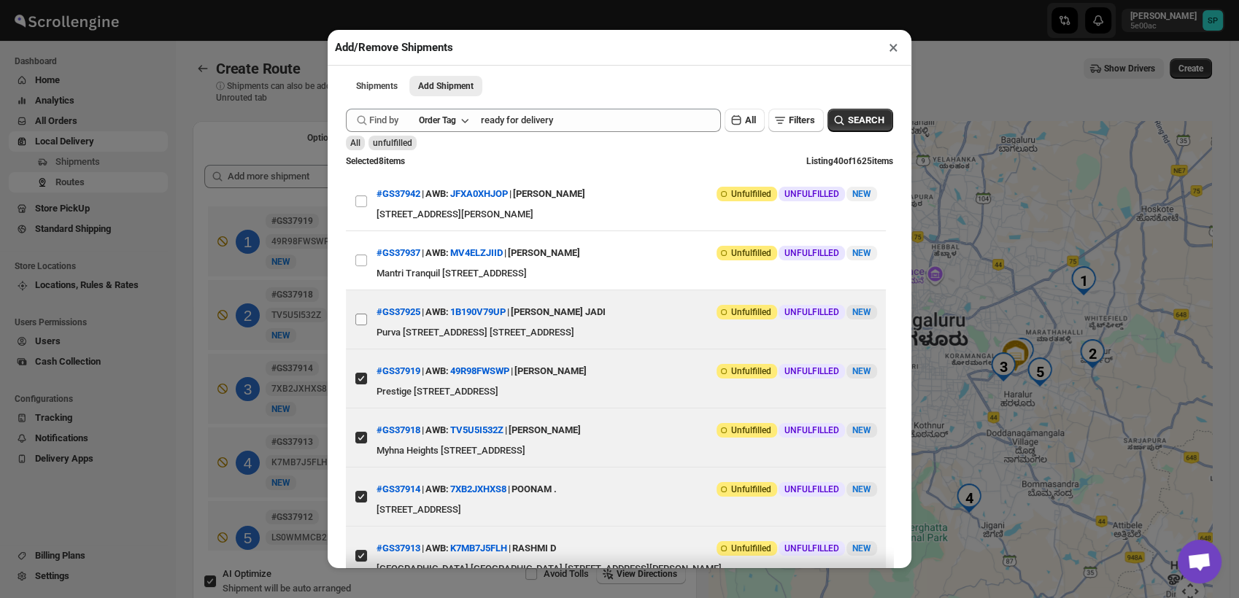
click at [360, 325] on input "View details for 68c9546c8f29d9ce0bedd201" at bounding box center [361, 320] width 12 height 12
checkbox input "true"
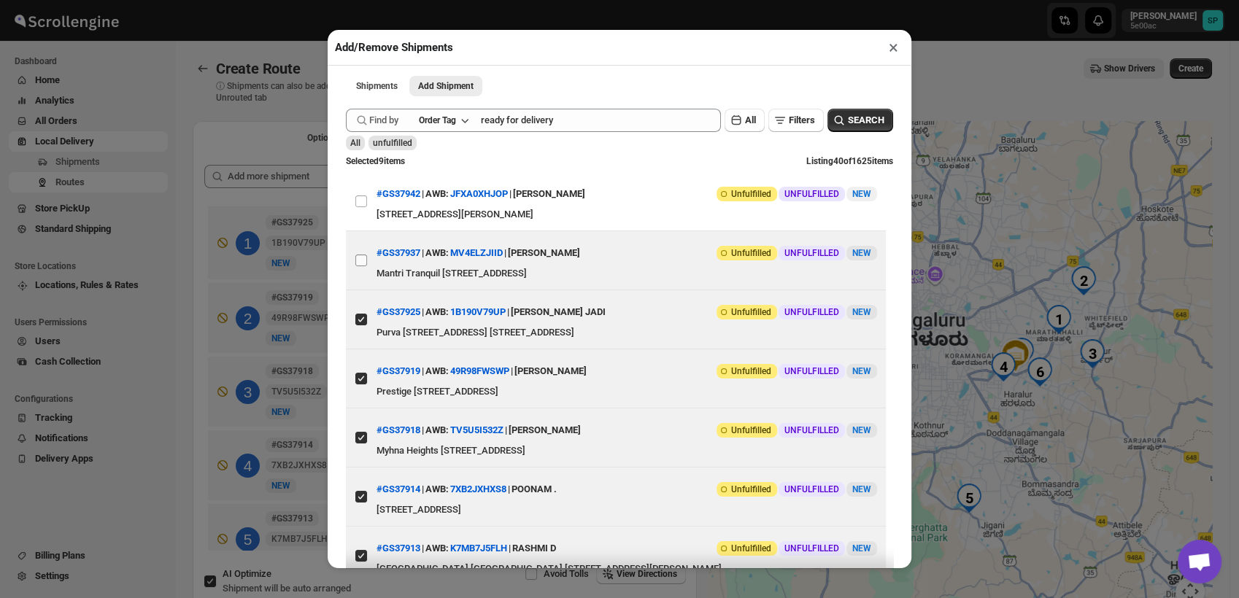
click at [362, 260] on input "View details for 68ca779239c4c993ff18943f" at bounding box center [361, 261] width 12 height 12
checkbox input "true"
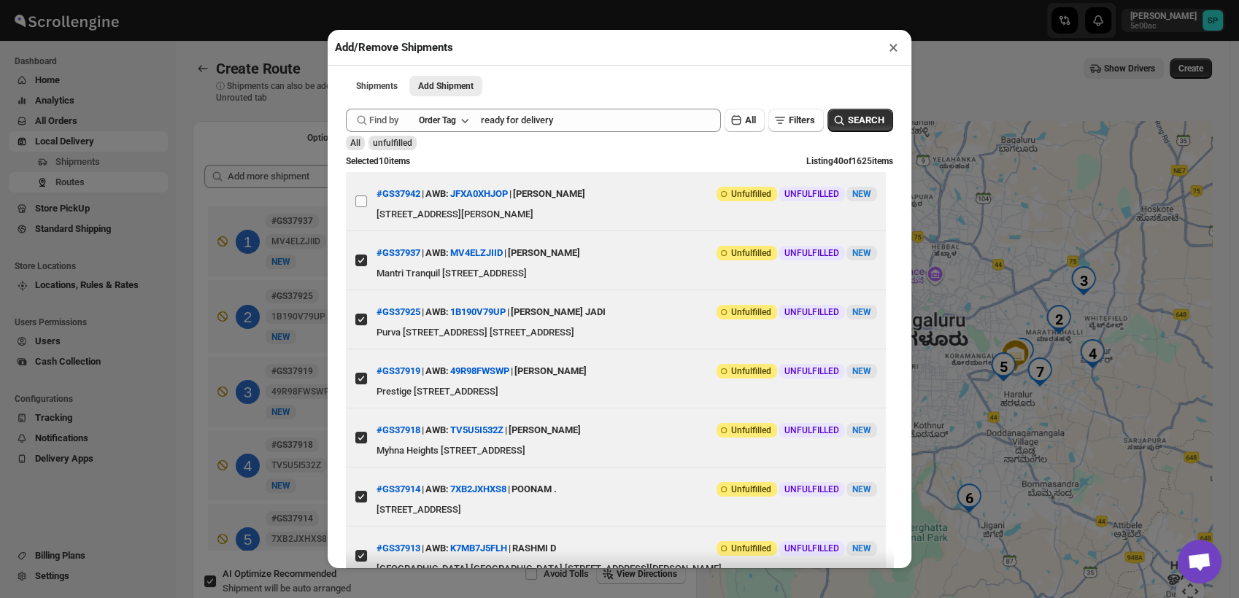
click at [360, 203] on input "View details for 68cab52339c4c993ff189d91" at bounding box center [361, 202] width 12 height 12
checkbox input "true"
click at [886, 47] on button "×" at bounding box center [893, 47] width 21 height 20
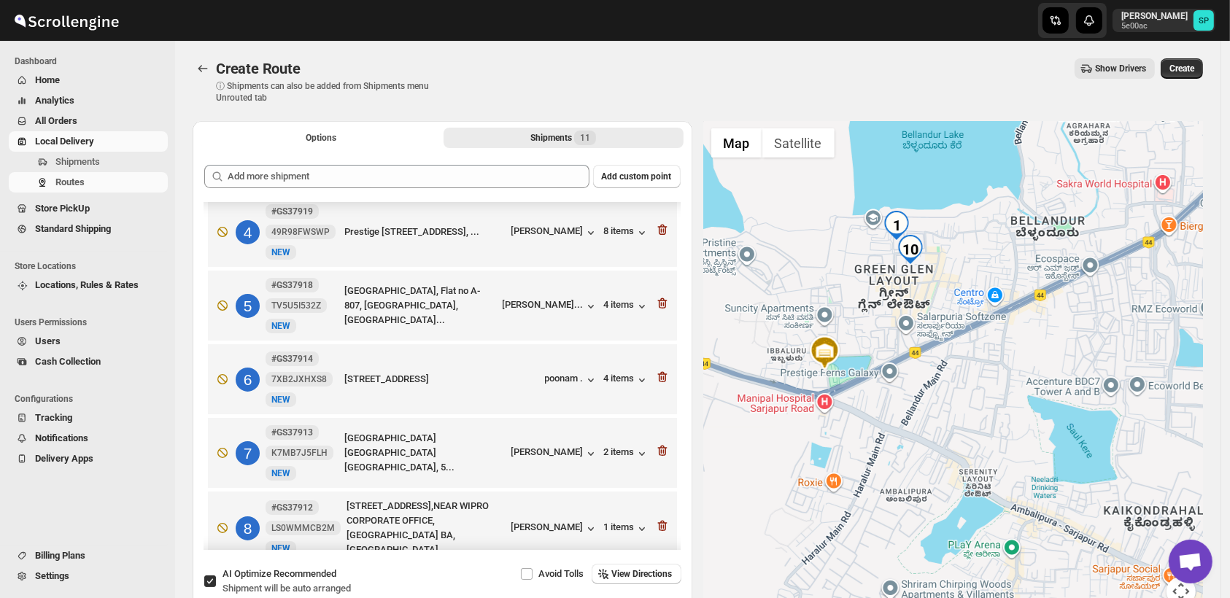
scroll to position [233, 0]
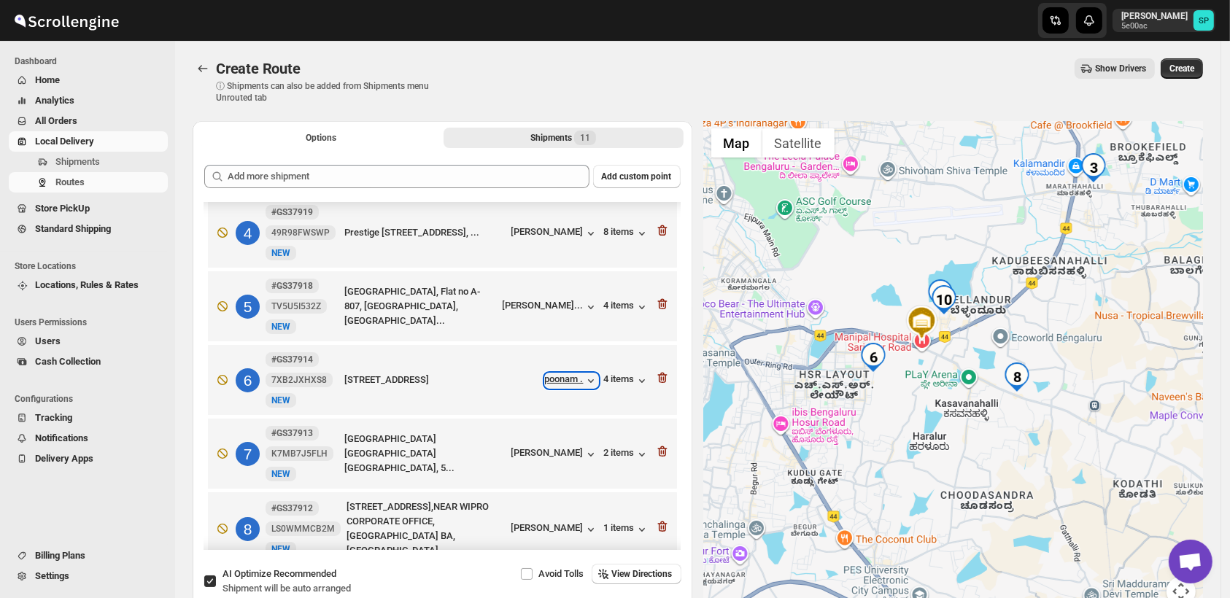
click at [560, 382] on div "poonam ." at bounding box center [571, 381] width 53 height 15
click at [560, 378] on div "poonam ." at bounding box center [571, 381] width 53 height 15
click at [584, 382] on icon "button" at bounding box center [591, 381] width 15 height 15
click at [663, 379] on icon "button" at bounding box center [663, 379] width 1 height 4
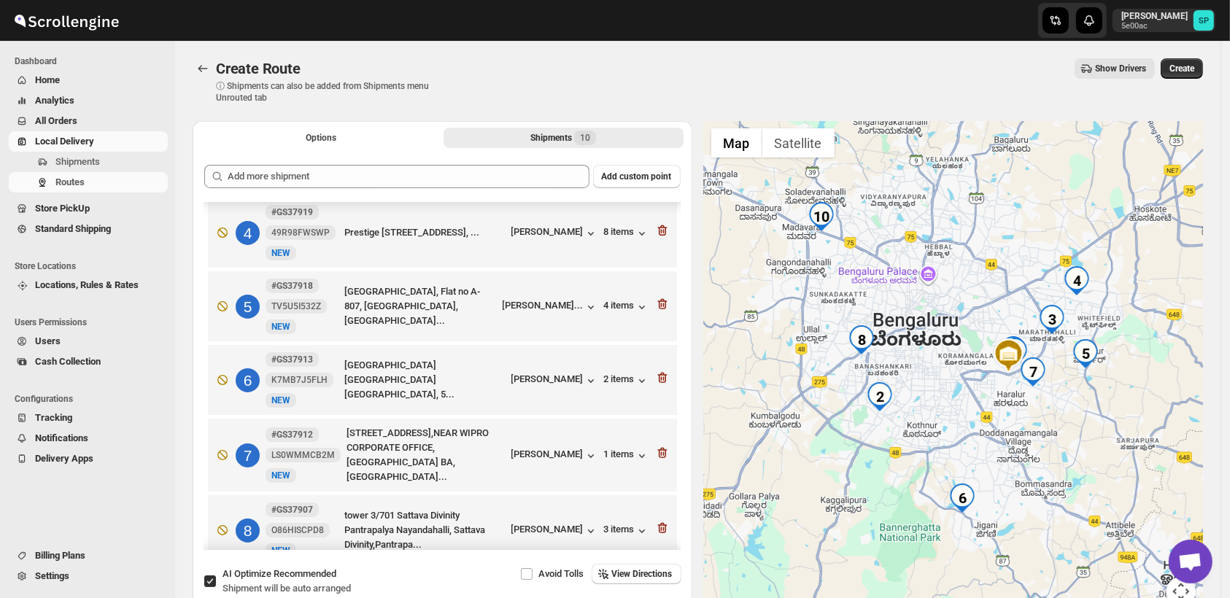
click at [96, 74] on span "Home" at bounding box center [100, 80] width 130 height 15
